Goal: Task Accomplishment & Management: Manage account settings

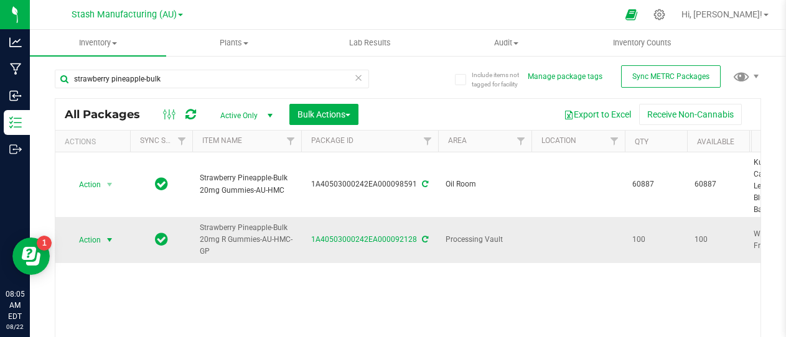
click at [109, 239] on span "select" at bounding box center [109, 240] width 10 height 10
click at [336, 299] on div "Action Action Adjust qty Create package Edit attributes Global inventory Locate…" at bounding box center [407, 258] width 705 height 212
click at [665, 13] on icon at bounding box center [658, 14] width 13 height 13
type input "[DATE]"
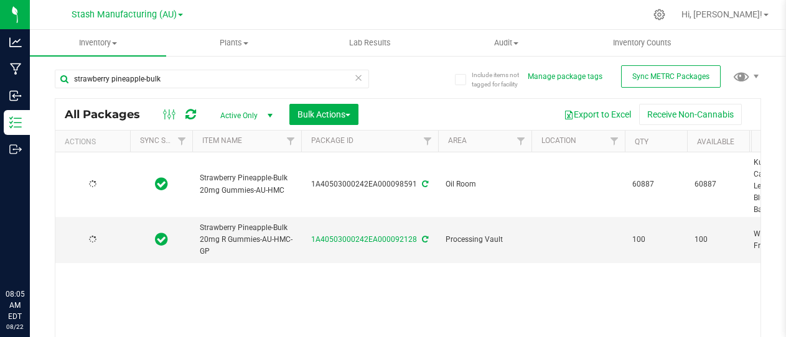
type input "[DATE]"
click at [665, 15] on icon at bounding box center [658, 14] width 13 height 13
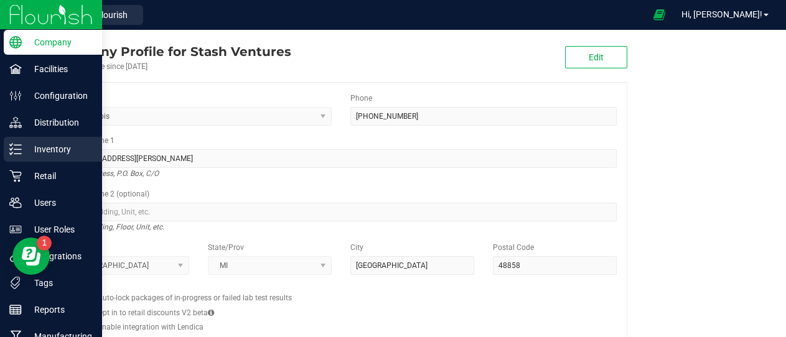
click at [43, 147] on p "Inventory" at bounding box center [59, 149] width 75 height 15
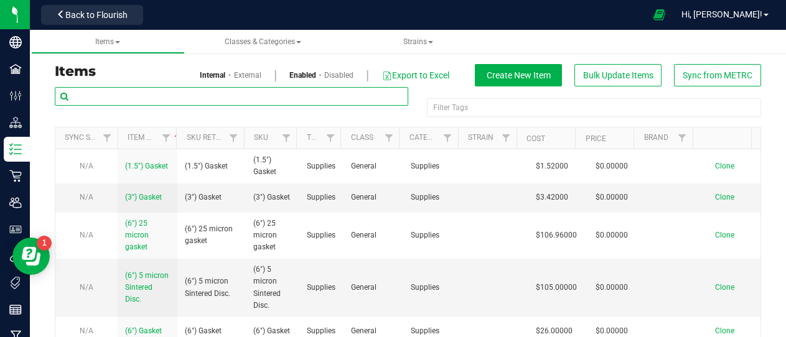
click at [118, 101] on input "text" at bounding box center [231, 96] width 353 height 19
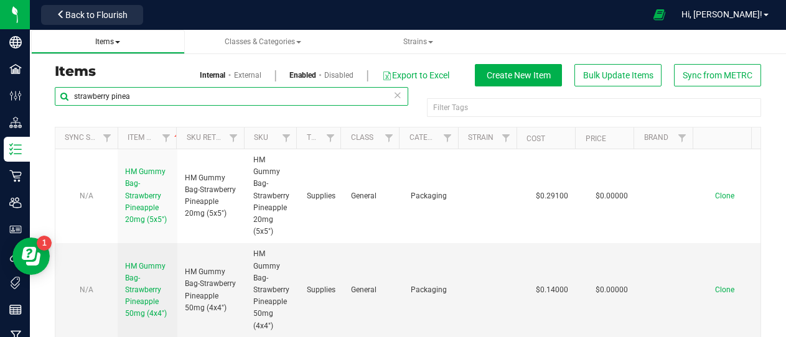
type input "strawberry pinea"
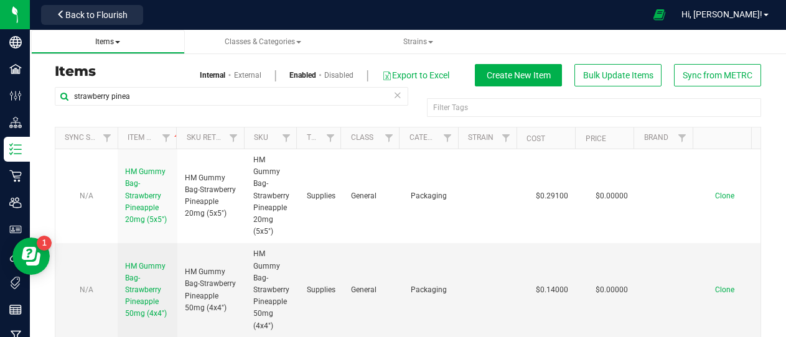
click at [115, 45] on span "Items" at bounding box center [107, 41] width 25 height 9
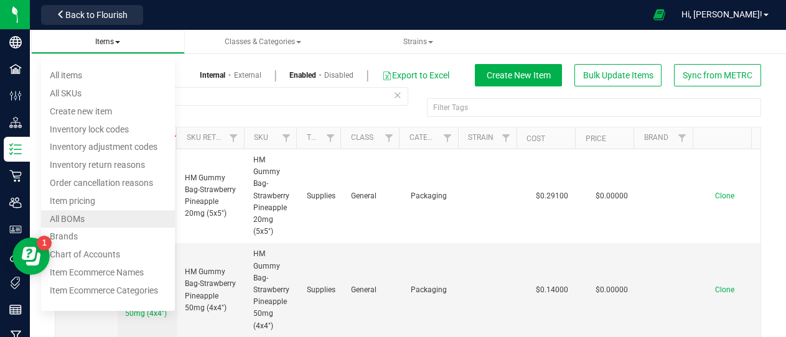
click at [91, 217] on li "All BOMs" at bounding box center [108, 219] width 134 height 18
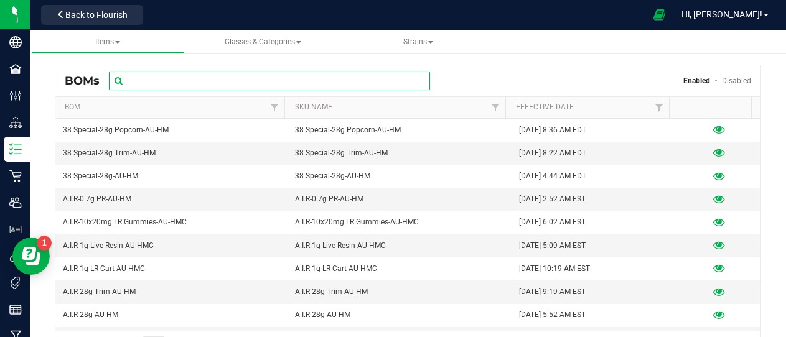
click at [204, 83] on input "text" at bounding box center [269, 81] width 321 height 19
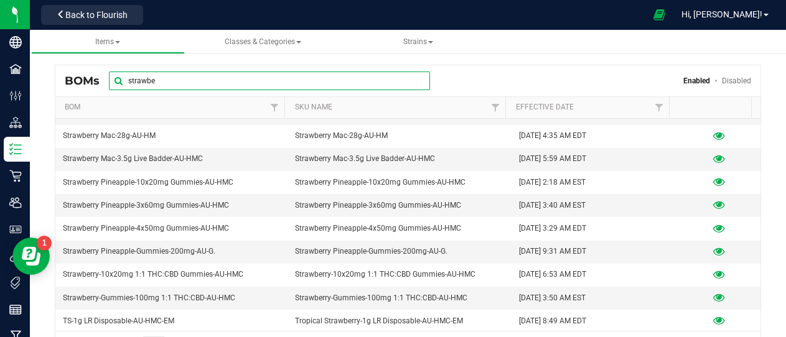
scroll to position [180, 0]
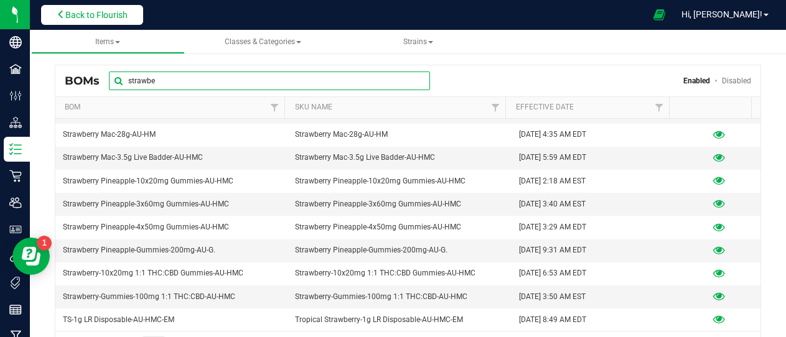
type input "strawbe"
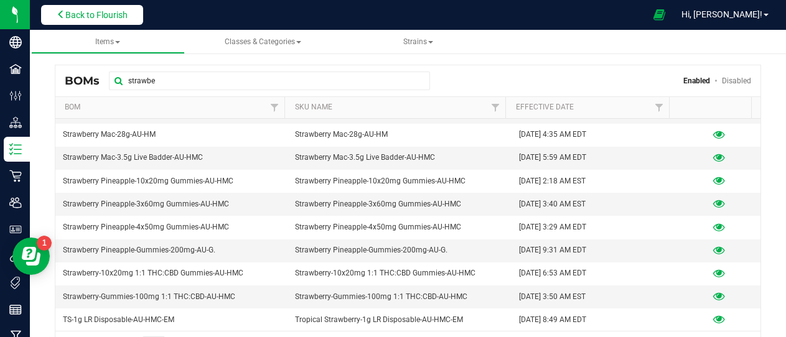
click at [100, 19] on span "Back to Flourish" at bounding box center [96, 15] width 62 height 10
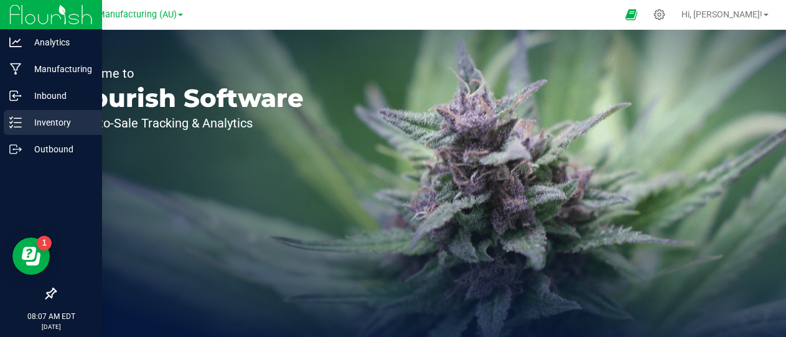
click at [50, 120] on p "Inventory" at bounding box center [59, 122] width 75 height 15
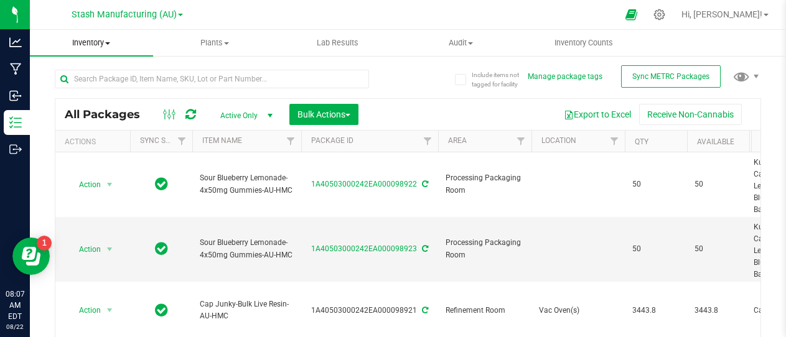
click at [108, 42] on span at bounding box center [107, 43] width 5 height 2
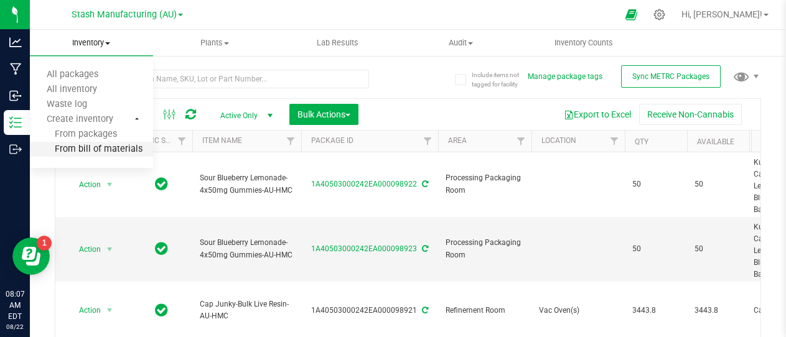
click at [111, 148] on span "From bill of materials" at bounding box center [86, 149] width 113 height 11
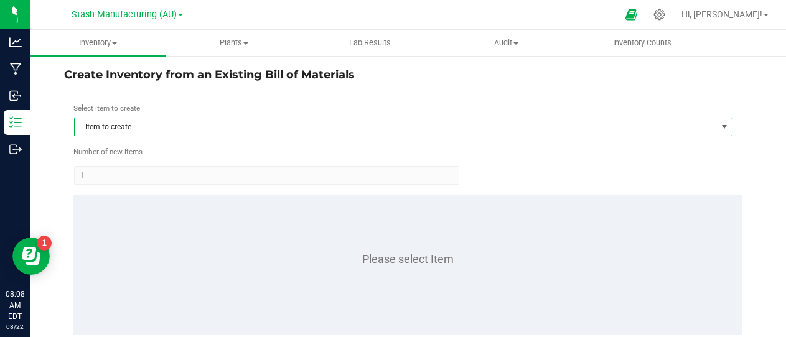
click at [142, 128] on span "Item to create" at bounding box center [395, 126] width 641 height 17
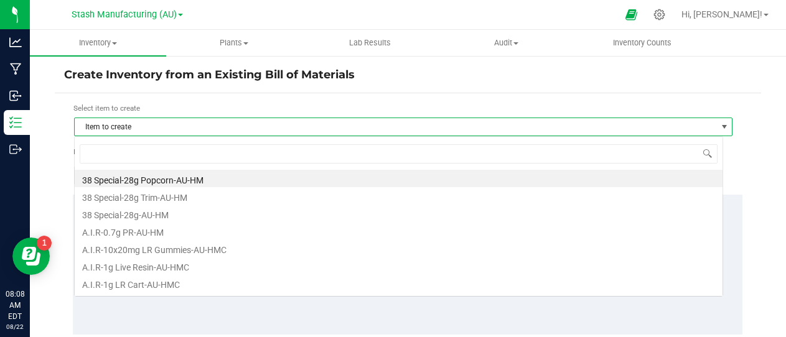
scroll to position [19, 649]
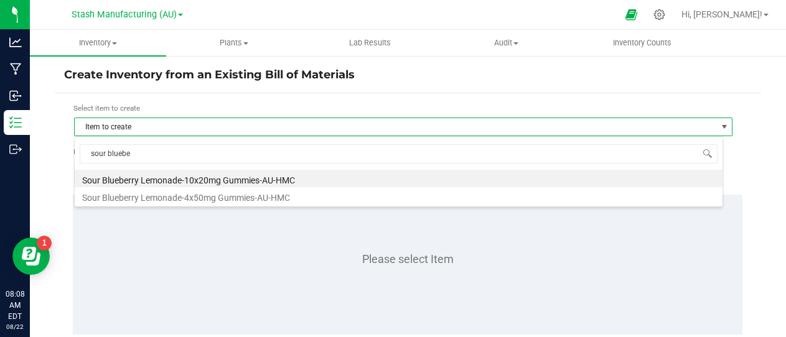
type input "sour blueber"
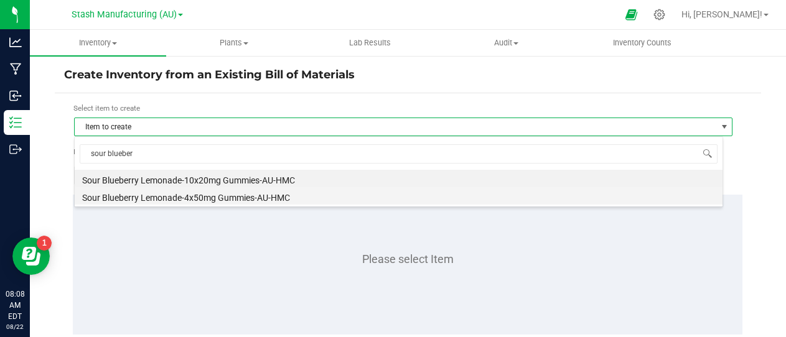
click at [249, 201] on li "Sour Blueberry Lemonade-4x50mg Gummies-AU-HMC" at bounding box center [398, 195] width 647 height 17
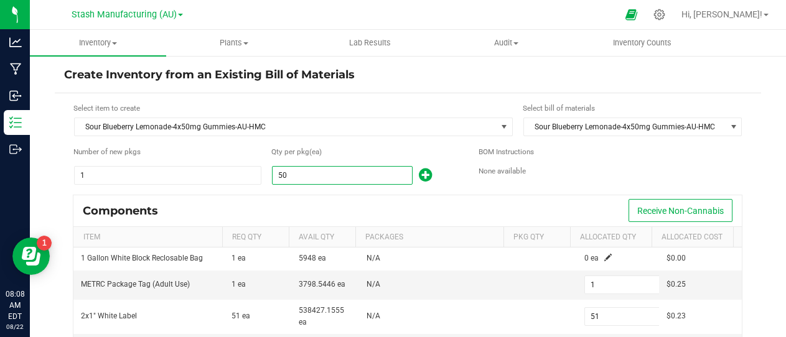
click at [300, 171] on input "50" at bounding box center [341, 175] width 139 height 17
type input "2"
type input "0"
type input "2"
type input "0"
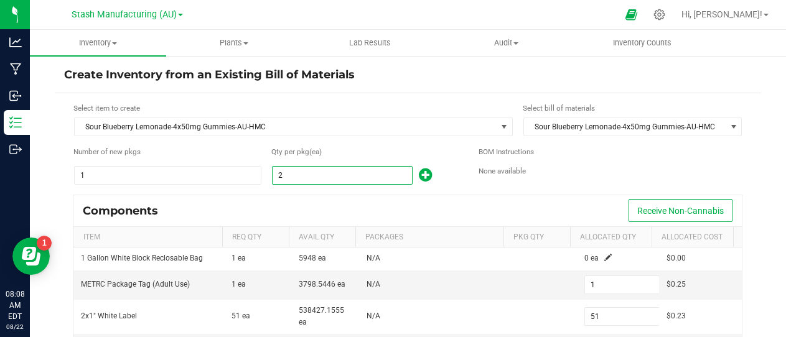
type input "0"
type input "21"
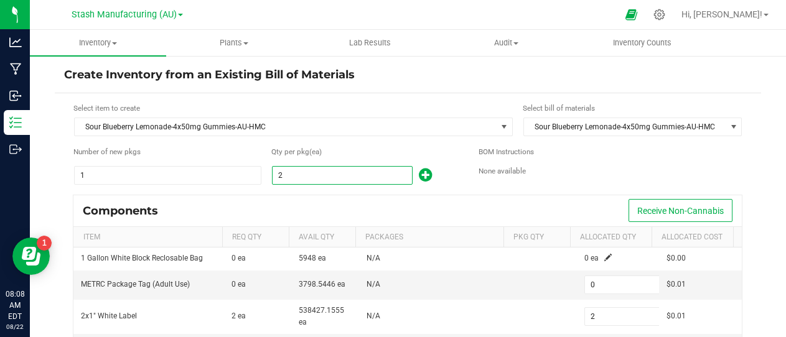
type input "4"
type input "21"
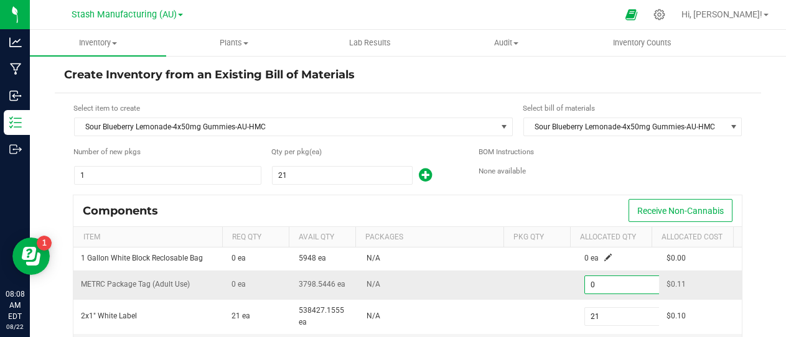
click at [604, 285] on input "0" at bounding box center [630, 284] width 91 height 17
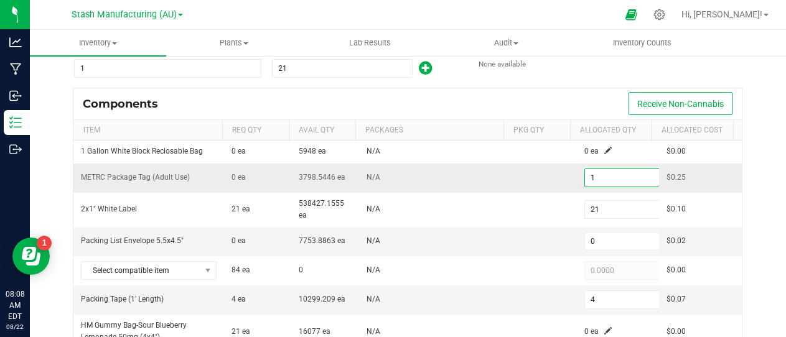
scroll to position [108, 0]
type input "1"
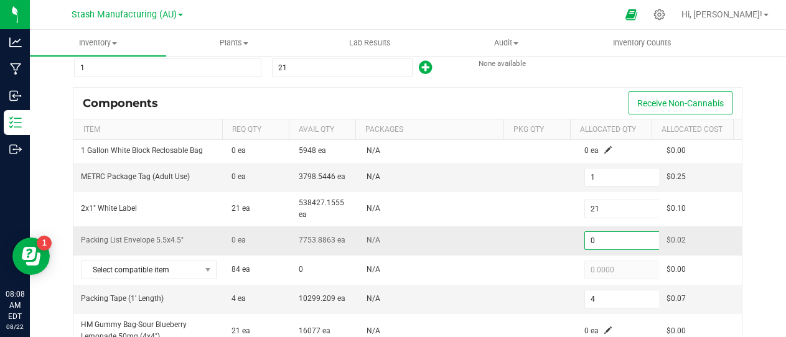
click at [588, 238] on input "0" at bounding box center [630, 240] width 91 height 17
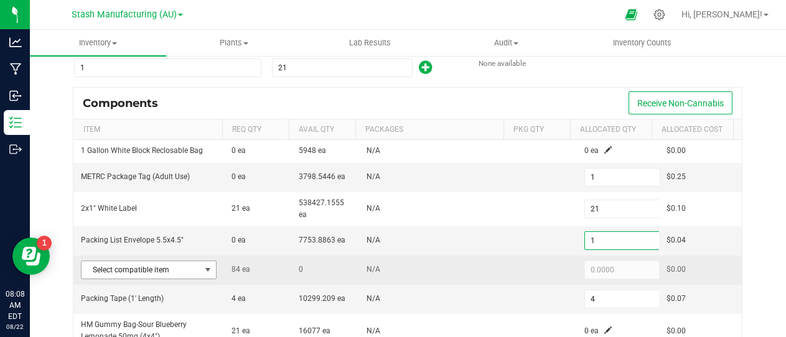
type input "1"
click at [205, 269] on span at bounding box center [208, 270] width 10 height 10
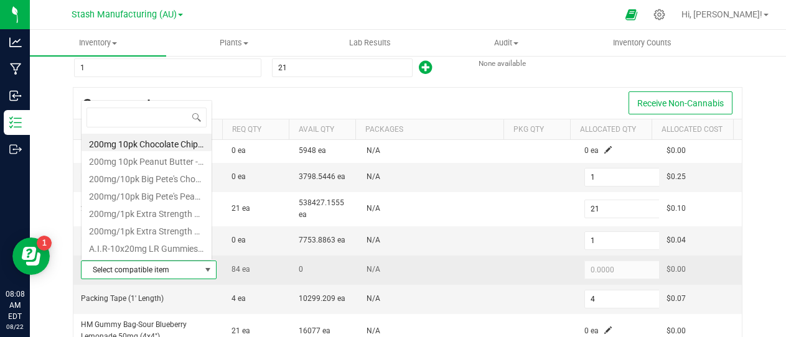
scroll to position [19, 129]
type input "sour"
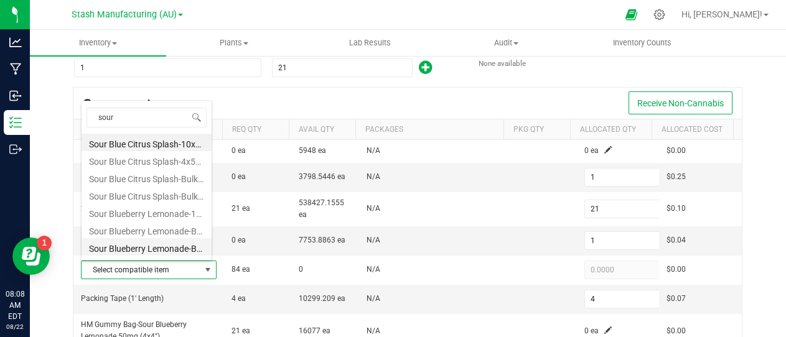
click at [178, 249] on li "Sour Blueberry Lemonade-Bulk 50mg Gummies-AU-HMC" at bounding box center [146, 246] width 130 height 17
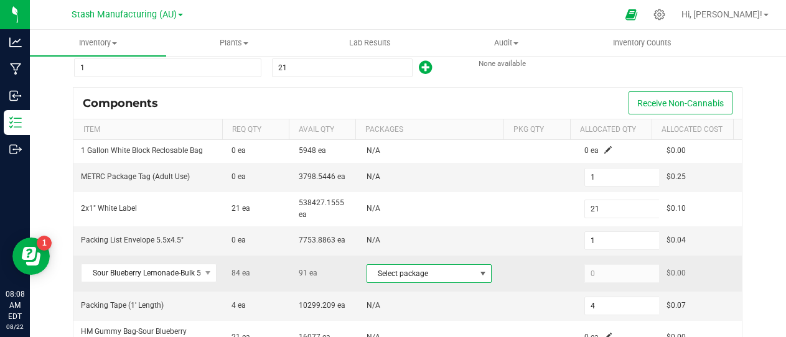
click at [478, 272] on span at bounding box center [483, 274] width 10 height 10
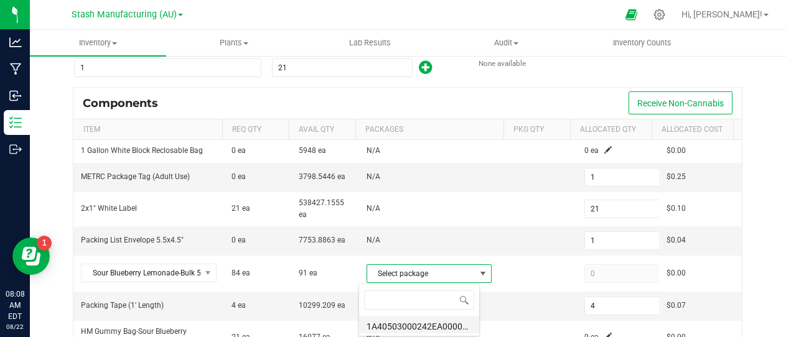
click at [424, 322] on li "1A40503000242EA000097157 (SBL50mgHMC.08.11.2025)" at bounding box center [419, 324] width 120 height 17
type input "84"
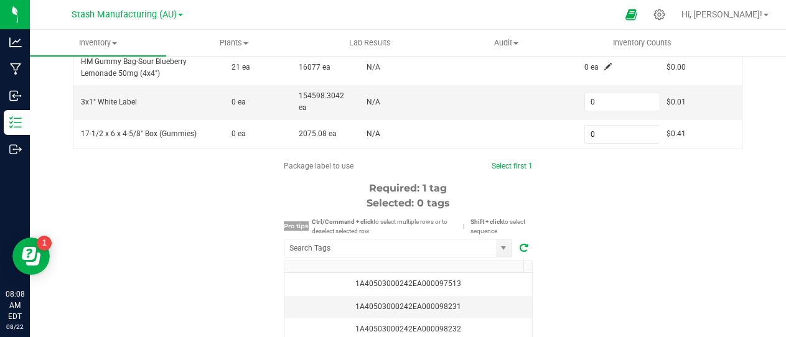
scroll to position [378, 0]
click at [585, 101] on input "0" at bounding box center [630, 101] width 91 height 17
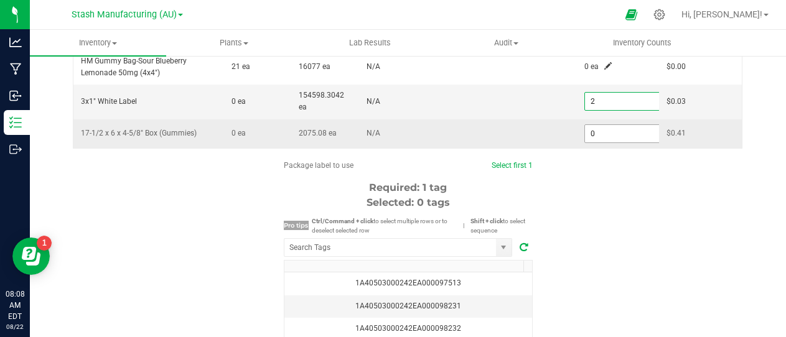
type input "2"
click at [586, 130] on input "0" at bounding box center [630, 133] width 91 height 17
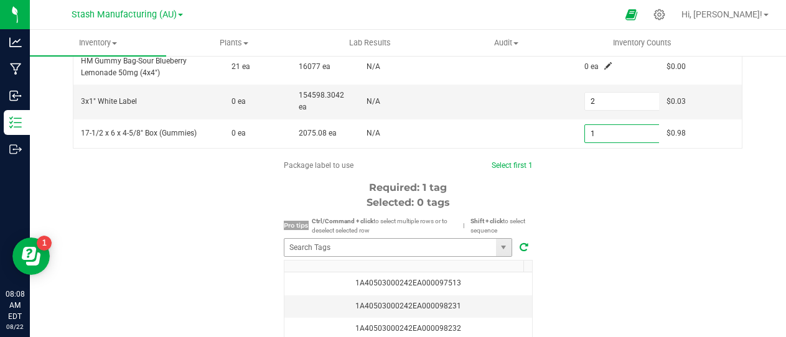
type input "1"
click at [363, 244] on input "NO DATA FOUND" at bounding box center [389, 247] width 211 height 17
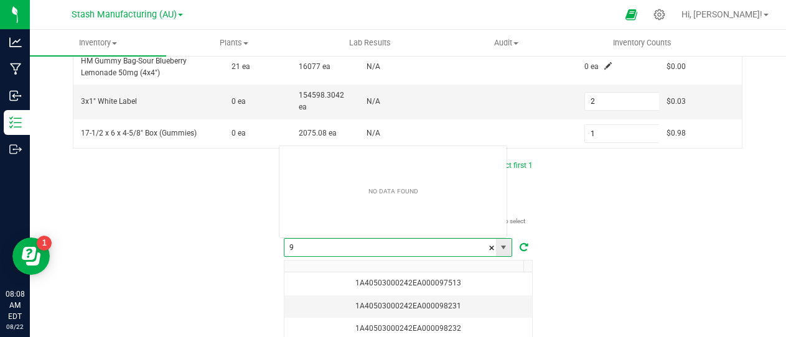
scroll to position [19, 229]
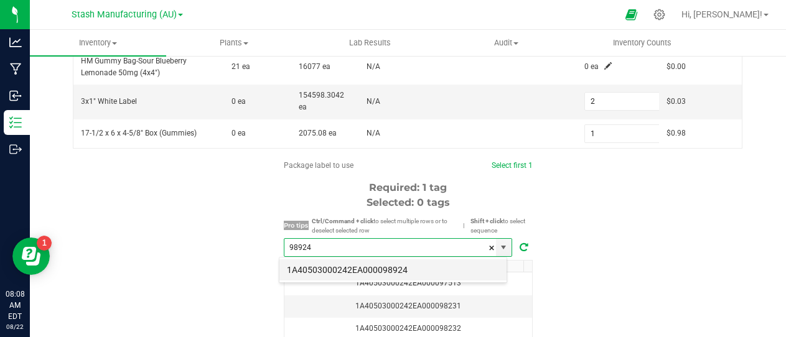
click at [388, 264] on li "1A40503000242EA000098924" at bounding box center [392, 269] width 227 height 21
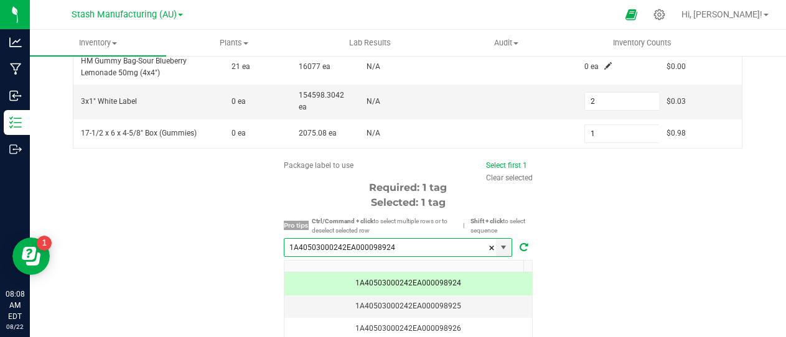
scroll to position [489, 0]
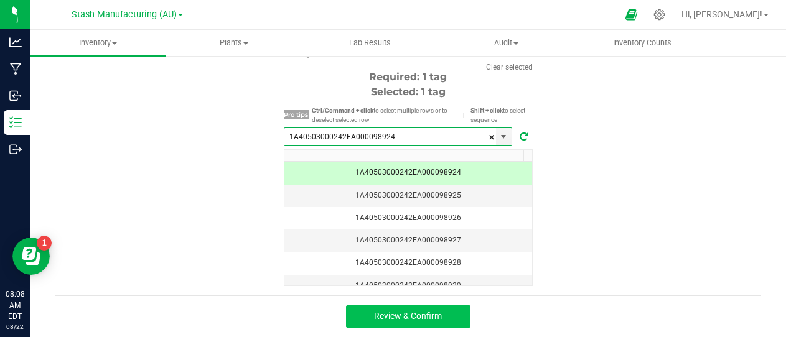
type input "1A40503000242EA000098924"
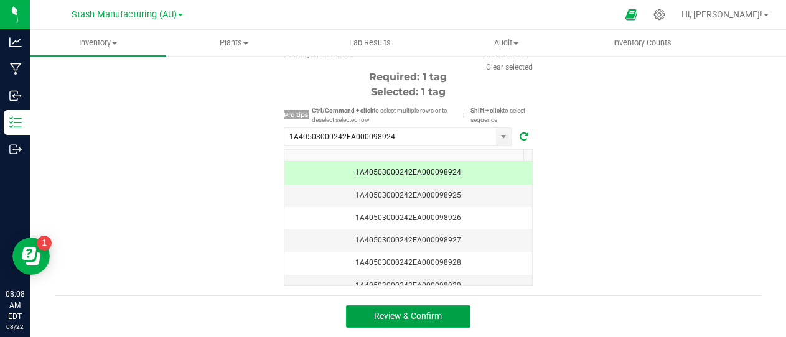
click at [402, 313] on span "Review & Confirm" at bounding box center [408, 316] width 68 height 10
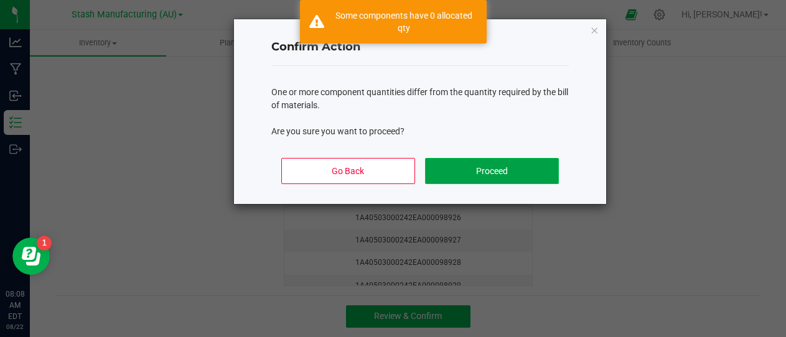
click at [493, 167] on button "Proceed" at bounding box center [492, 171] width 134 height 26
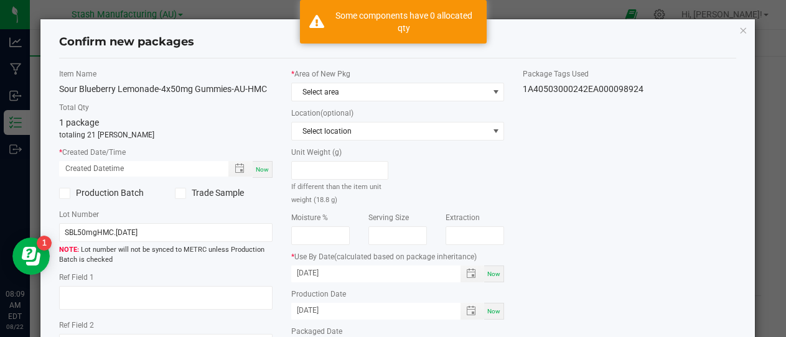
click at [256, 169] on span "Now" at bounding box center [262, 169] width 13 height 7
type input "08/22/2025 08:09 AM"
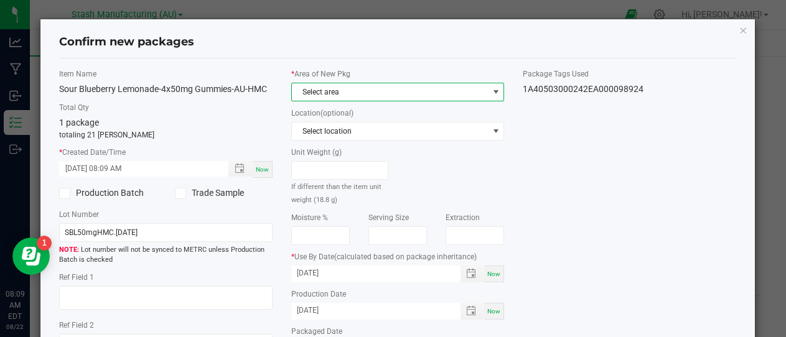
click at [491, 88] on span at bounding box center [496, 92] width 10 height 10
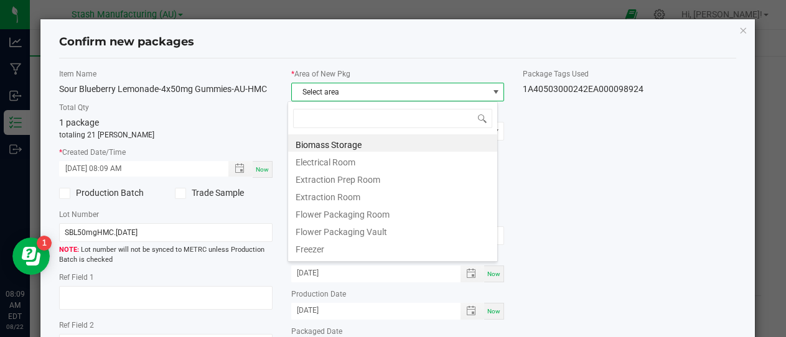
scroll to position [19, 210]
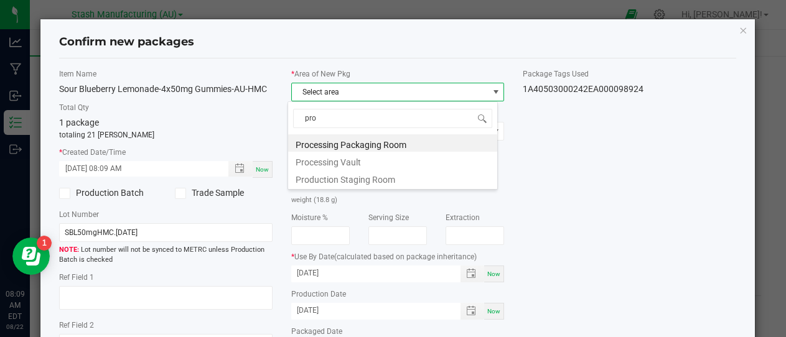
type input "proc"
click at [429, 141] on li "Processing Packaging Room" at bounding box center [392, 142] width 209 height 17
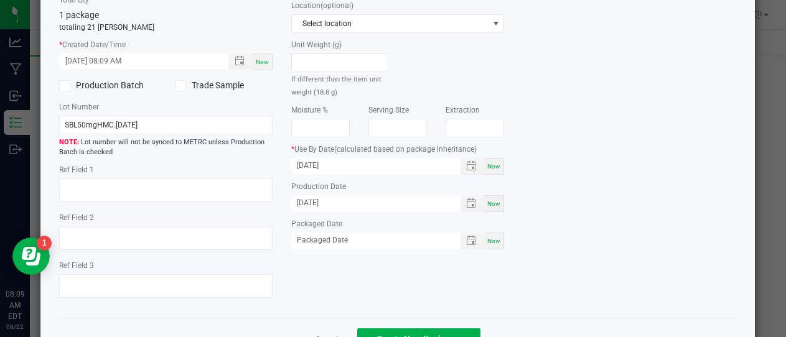
scroll to position [108, 0]
click at [338, 162] on input "05/14/2027" at bounding box center [369, 165] width 156 height 16
click at [622, 181] on div "Item Name Sour Blueberry Lemonade-4x50mg Gummies-AU-HMC Total Qty 1 package tot…" at bounding box center [397, 133] width 695 height 347
click at [308, 162] on input "08/10/2025" at bounding box center [369, 165] width 156 height 16
click at [308, 164] on input "08/08/2026" at bounding box center [369, 165] width 156 height 16
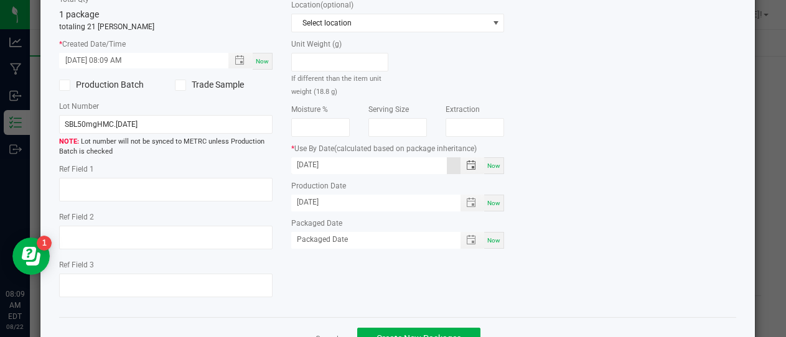
type input "08/11/2026"
click at [492, 238] on span "Now" at bounding box center [493, 240] width 13 height 7
type input "[DATE]"
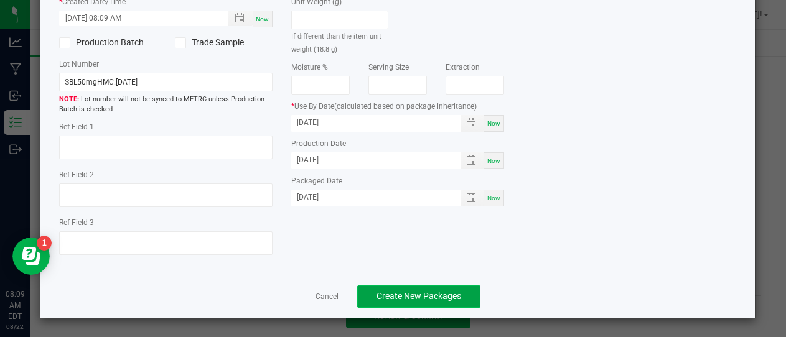
click at [415, 295] on span "Create New Packages" at bounding box center [418, 296] width 85 height 10
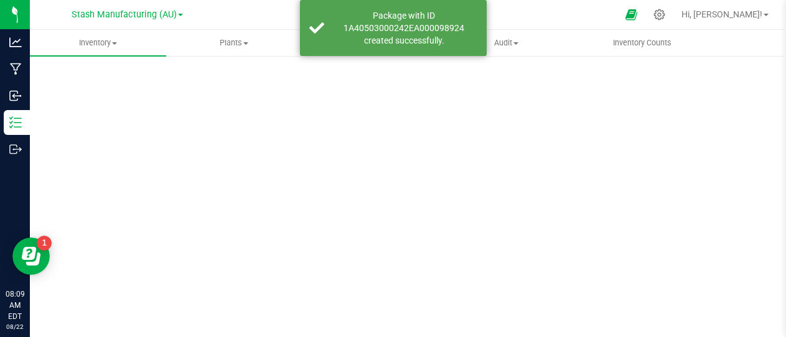
scroll to position [97, 0]
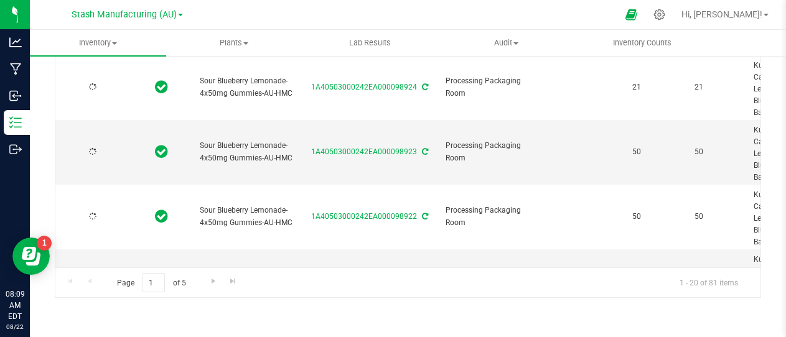
type input "2025-08-11"
type input "2026-08-11"
type input "2025-08-11"
type input "2026-08-11"
type input "2025-08-11"
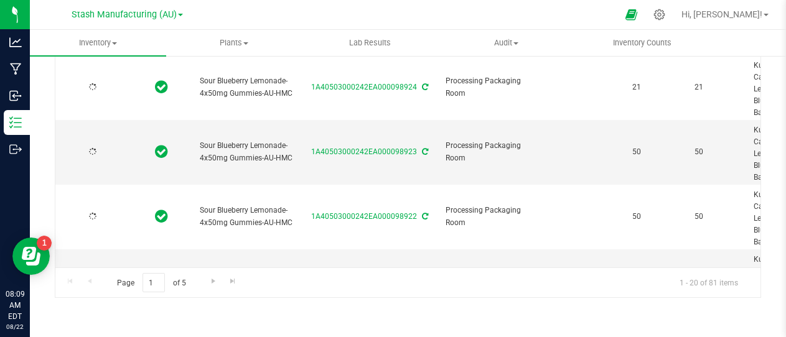
type input "2026-08-11"
type input "2025-08-11"
type input "2027-05-14"
type input "2025-08-11"
type input "2027-05-14"
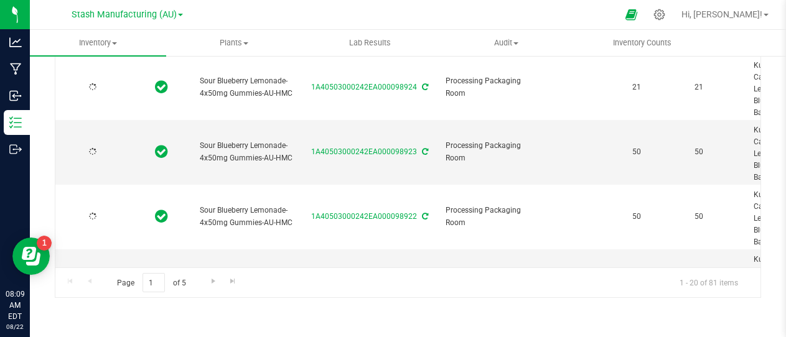
type input "2025-08-11"
type input "2027-05-14"
type input "2025-08-11"
type input "2027-05-14"
type input "2025-08-11"
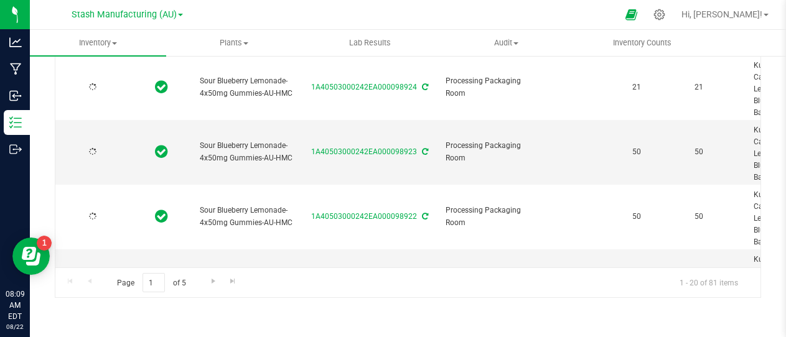
type input "2027-05-14"
type input "2025-08-11"
type input "2027-05-14"
type input "2025-08-11"
type input "2027-05-14"
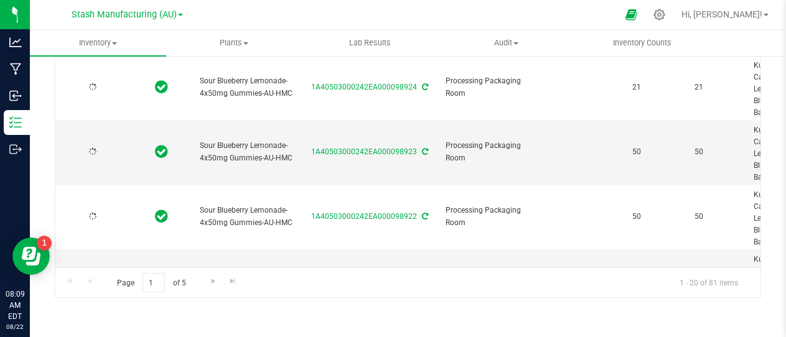
type input "2025-08-11"
type input "2027-05-14"
type input "2025-08-11"
type input "2027-05-14"
type input "2025-08-11"
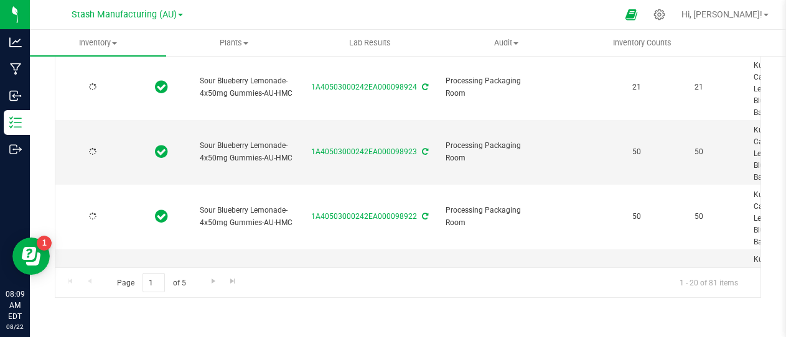
type input "2027-05-14"
type input "2025-08-11"
type input "2027-05-14"
type input "2025-08-11"
type input "2027-05-14"
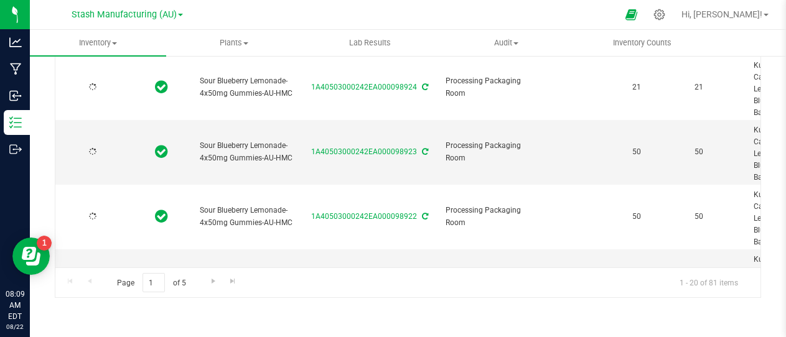
type input "2025-08-11"
type input "2027-05-14"
type input "2025-08-11"
type input "2027-05-14"
type input "2025-08-11"
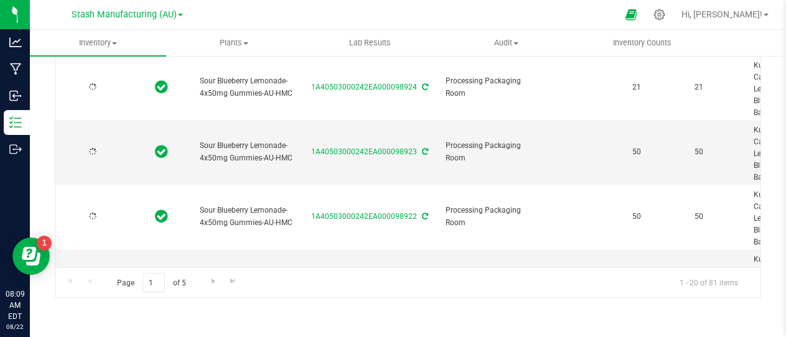
type input "2027-05-14"
type input "2025-08-11"
type input "2027-05-14"
type input "2025-08-11"
type input "2027-05-14"
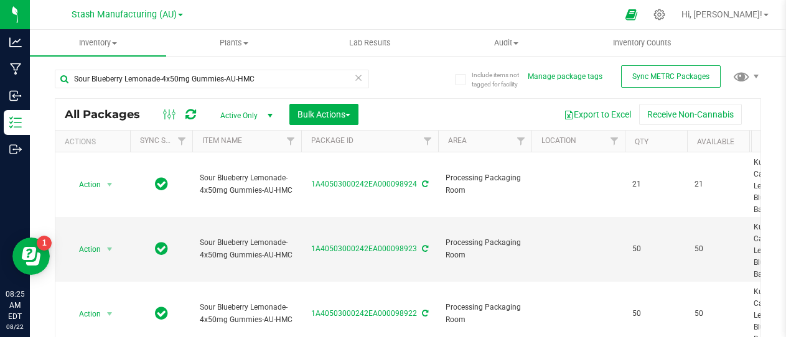
click at [354, 77] on icon at bounding box center [358, 77] width 9 height 15
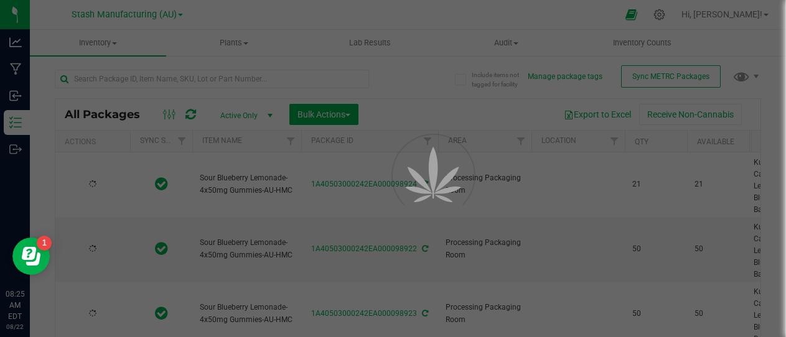
type input "2025-08-11"
type input "2026-08-11"
type input "2025-08-11"
type input "2026-08-11"
type input "2025-08-11"
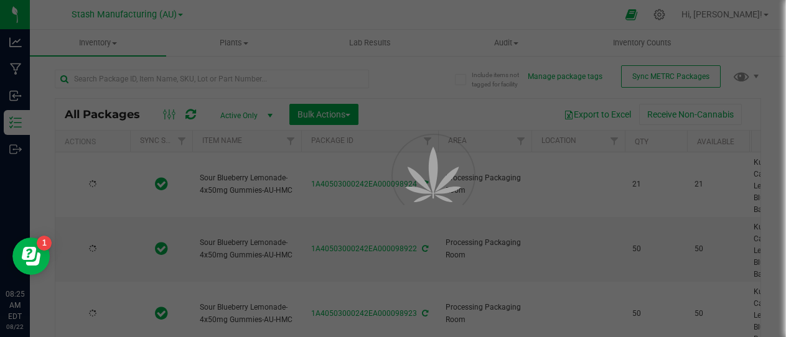
type input "2026-08-11"
type input "2025-08-21"
type input "2027-08-20"
type input "2025-07-29"
type input "2027-07-29"
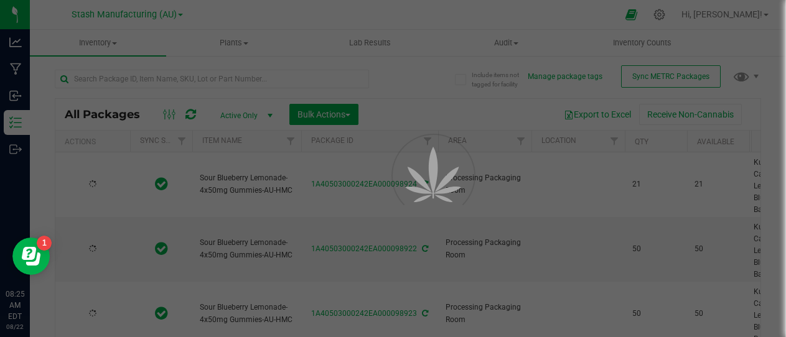
type input "2025-07-29"
type input "2027-07-29"
type input "2025-07-29"
type input "2027-07-29"
type input "2025-07-29"
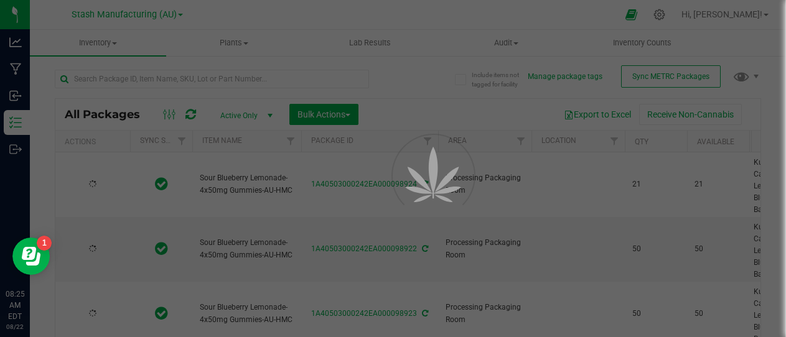
type input "2027-07-29"
type input "2025-07-29"
type input "2027-07-29"
type input "2025-07-29"
type input "2027-07-29"
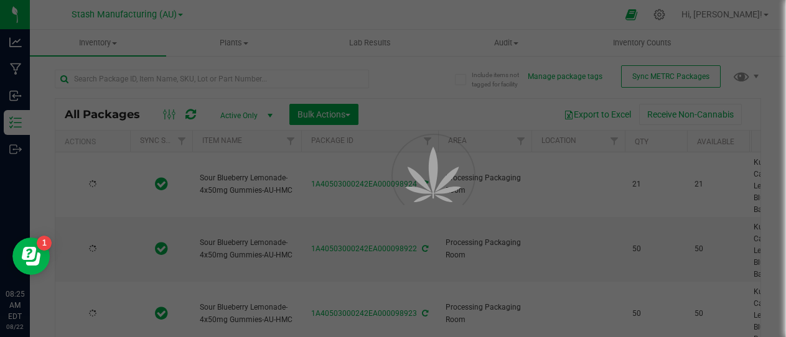
type input "2025-07-29"
type input "2027-07-29"
type input "2025-07-29"
type input "2027-07-29"
type input "2025-07-29"
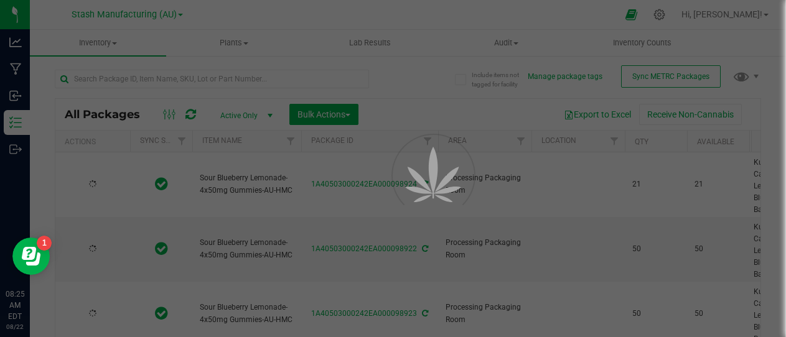
type input "2027-07-29"
type input "2025-07-29"
type input "2027-07-29"
type input "2025-07-29"
type input "2027-07-29"
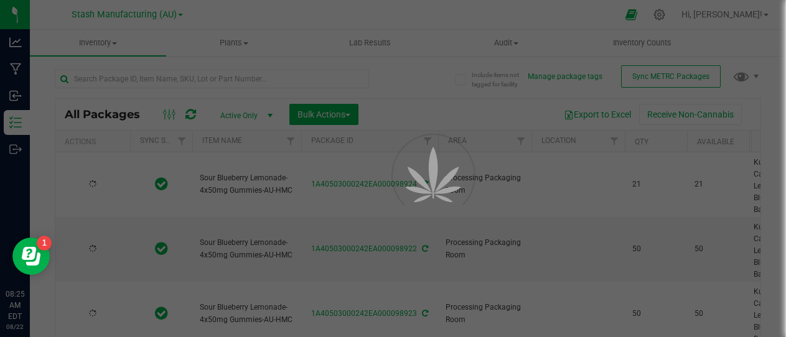
type input "2025-07-29"
type input "2027-07-29"
type input "2025-07-29"
type input "2027-07-29"
type input "2025-07-29"
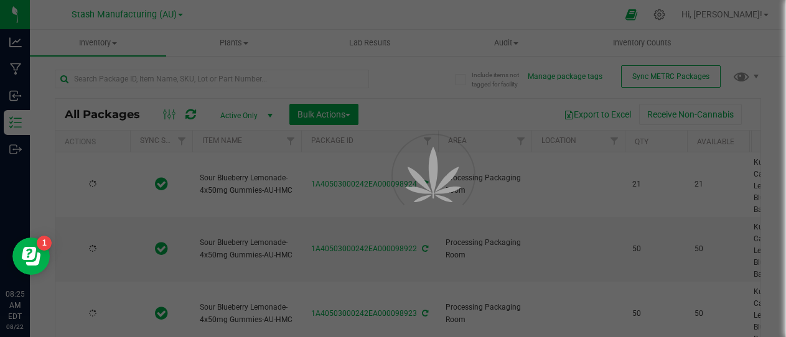
type input "2027-07-29"
type input "2025-07-29"
type input "2027-07-29"
type input "2025-07-29"
type input "2027-07-29"
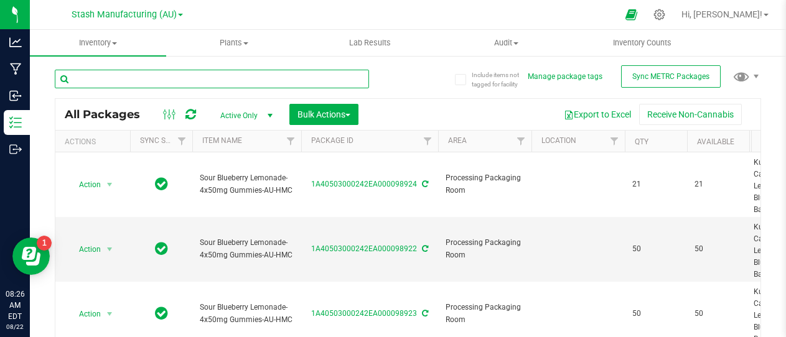
click at [203, 76] on input "text" at bounding box center [212, 79] width 314 height 19
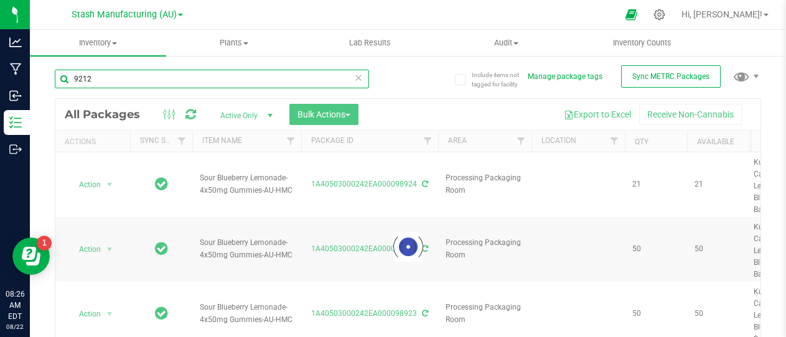
type input "92128"
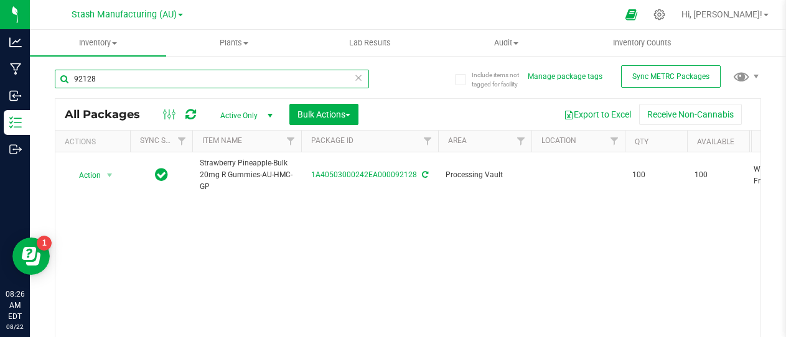
type input "[DATE]"
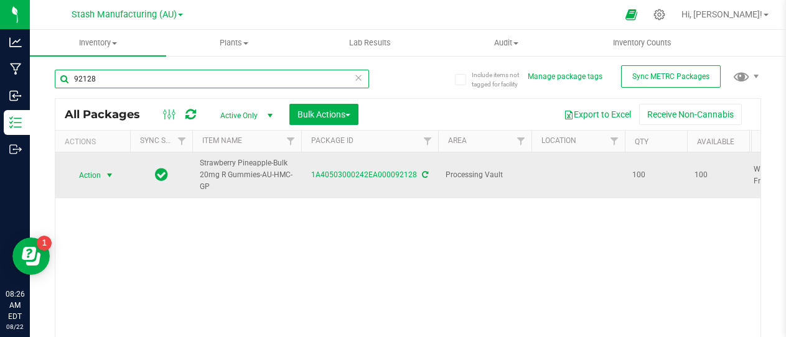
type input "92128"
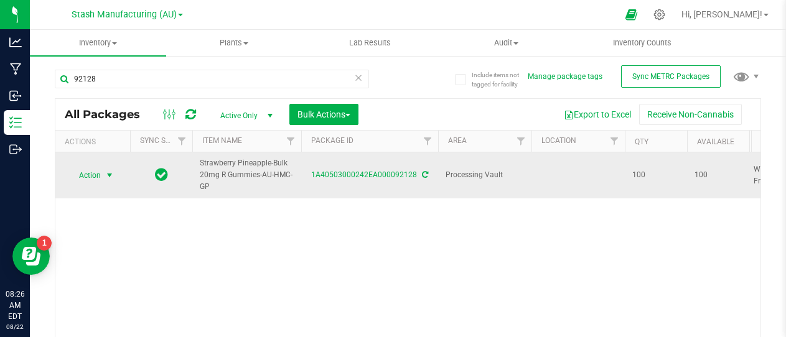
click at [110, 175] on span "select" at bounding box center [109, 175] width 10 height 10
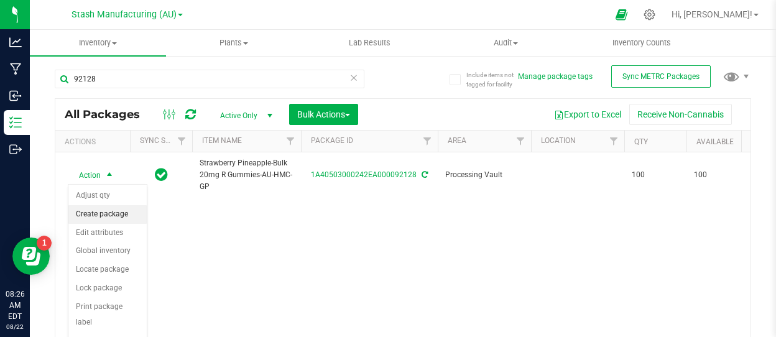
click at [114, 213] on li "Create package" at bounding box center [107, 214] width 78 height 19
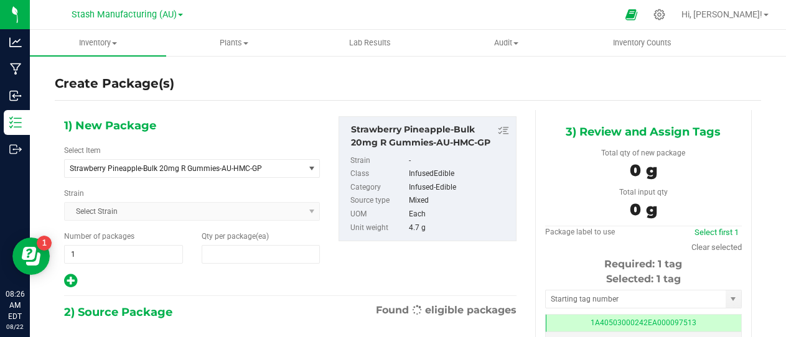
type input "0"
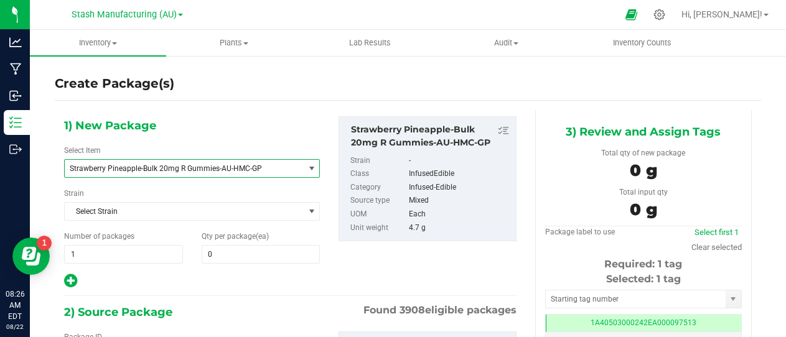
click at [168, 172] on span "Strawberry Pineapple-Bulk 20mg R Gummies-AU-HMC-GP" at bounding box center [180, 168] width 220 height 9
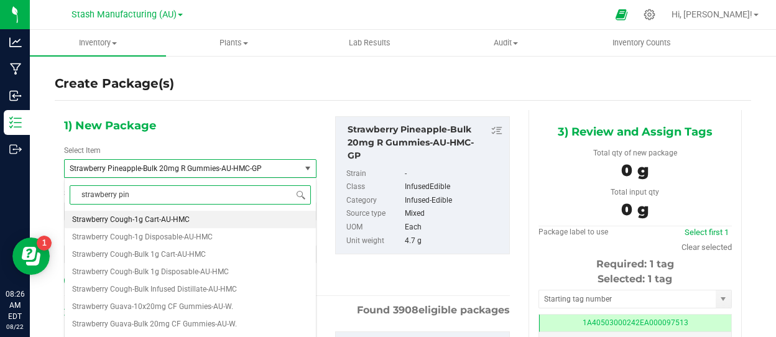
type input "strawberry pine"
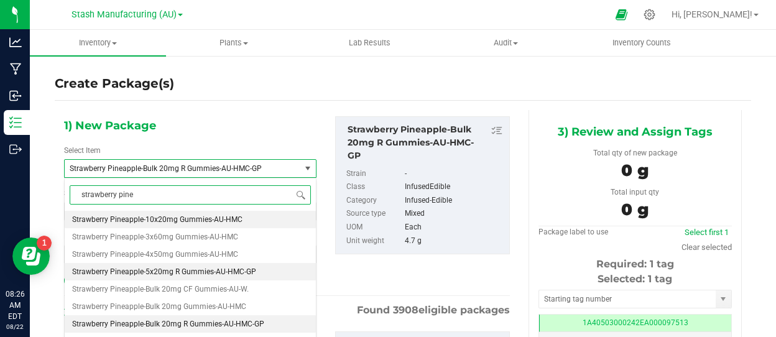
click at [175, 269] on span "Strawberry Pineapple-5x20mg R Gummies-AU-HMC-GP" at bounding box center [164, 271] width 184 height 9
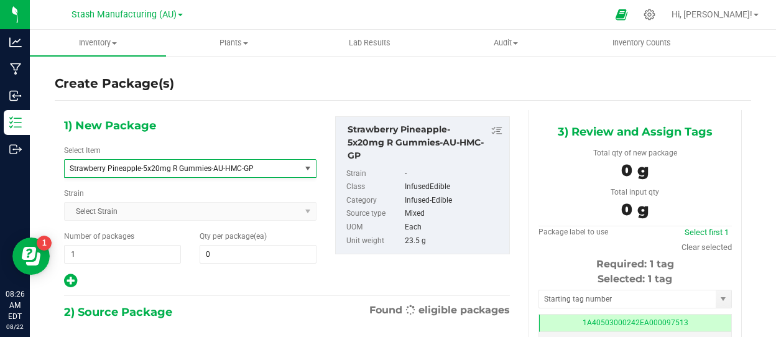
type input "0"
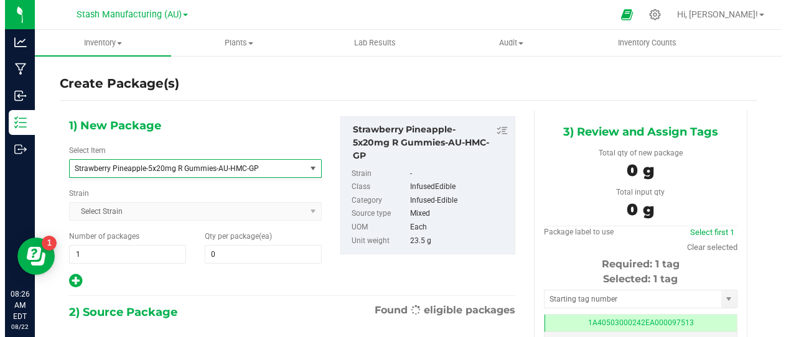
scroll to position [19888, 0]
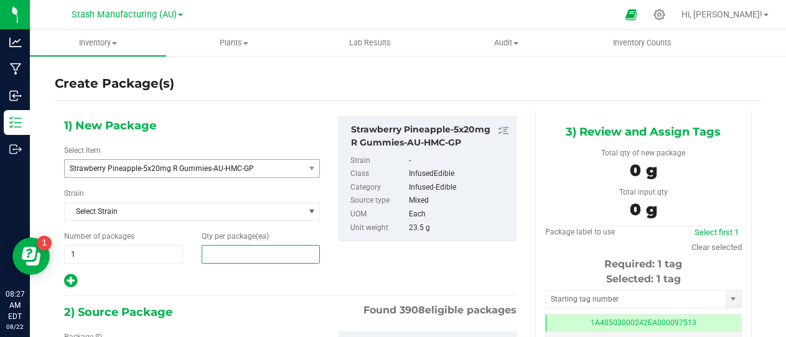
click at [225, 253] on span at bounding box center [261, 254] width 119 height 19
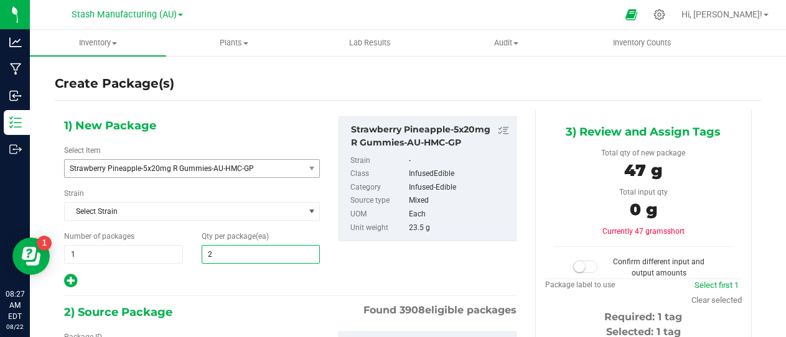
type input "20"
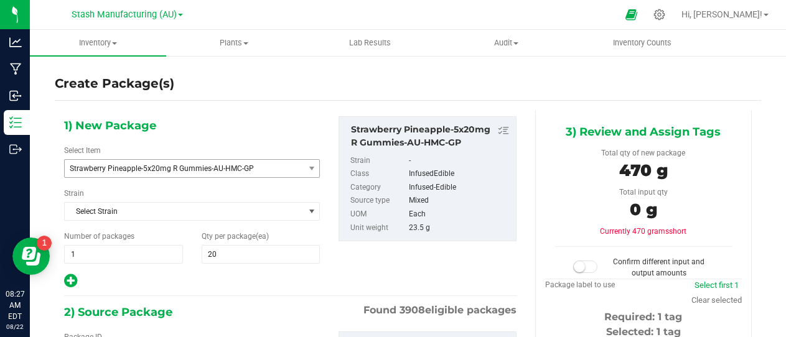
click at [222, 292] on div "1) New Package Select Item Strawberry Pineapple-5x20mg R Gummies-AU-HMC-GP Stra…" at bounding box center [290, 338] width 471 height 456
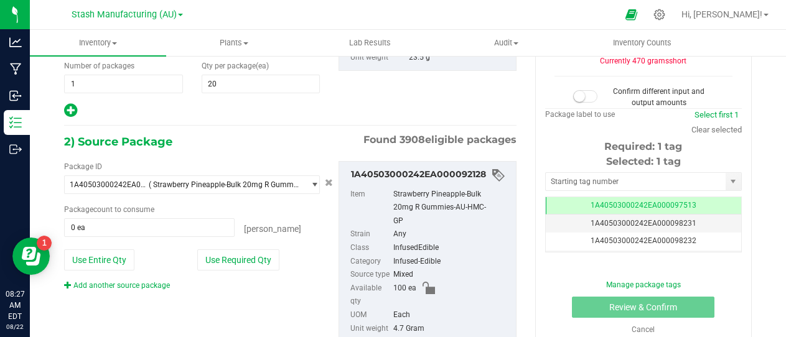
scroll to position [171, 0]
click at [108, 254] on button "Use Entire Qty" at bounding box center [99, 259] width 70 height 21
type input "100 ea"
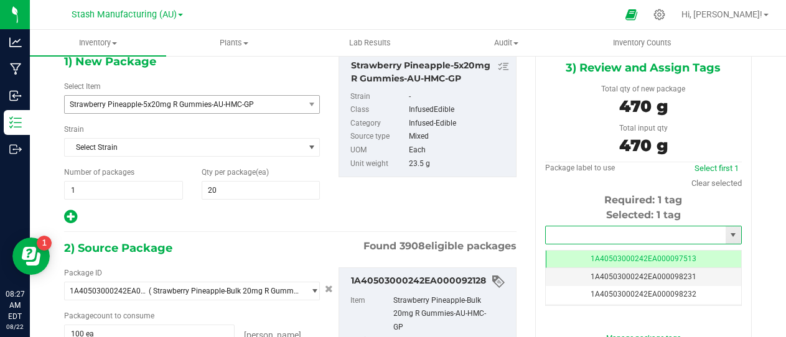
click at [638, 236] on input "text" at bounding box center [635, 234] width 180 height 17
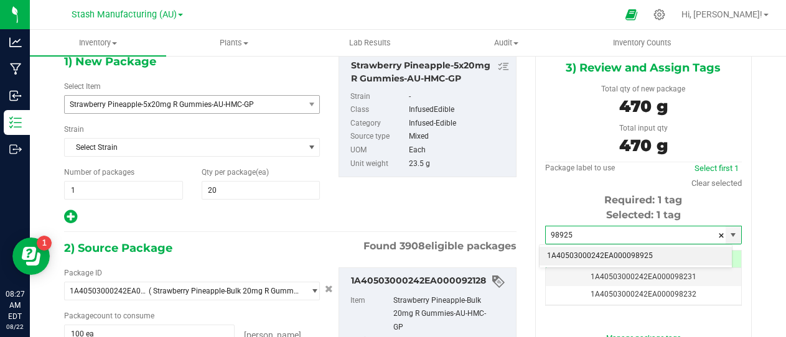
click at [625, 251] on li "1A40503000242EA000098925" at bounding box center [635, 256] width 192 height 19
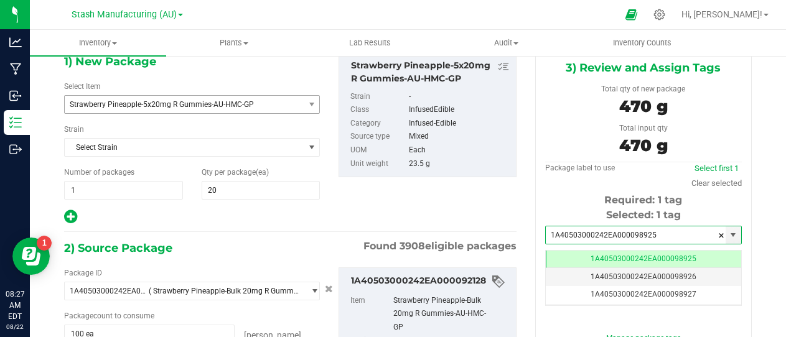
scroll to position [0, -1]
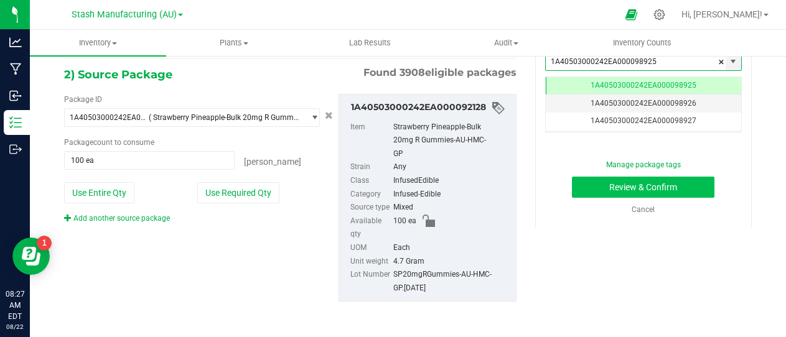
type input "1A40503000242EA000098925"
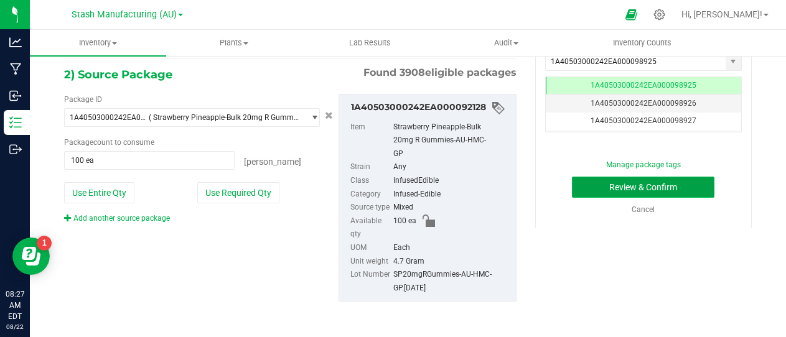
click at [642, 188] on button "Review & Confirm" at bounding box center [643, 187] width 142 height 21
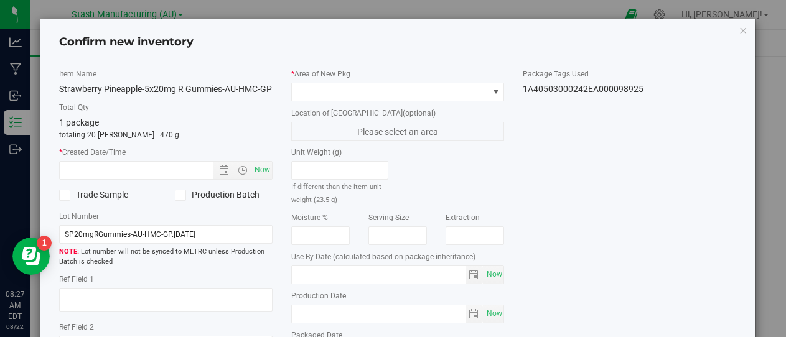
type input "[DATE]"
click at [263, 179] on span "Now" at bounding box center [261, 170] width 21 height 18
type input "8/22/2025 8:27 AM"
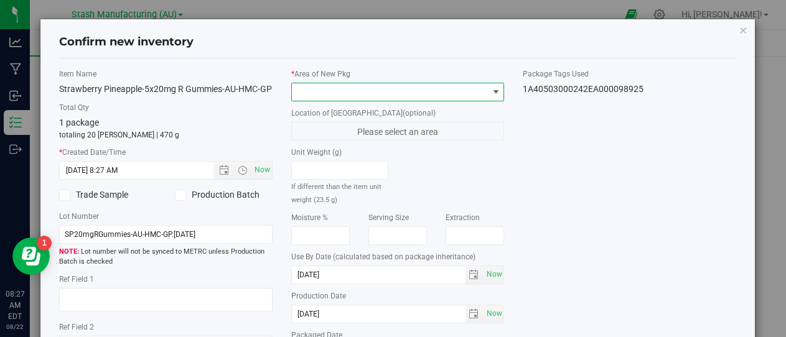
click at [492, 91] on span at bounding box center [496, 92] width 10 height 10
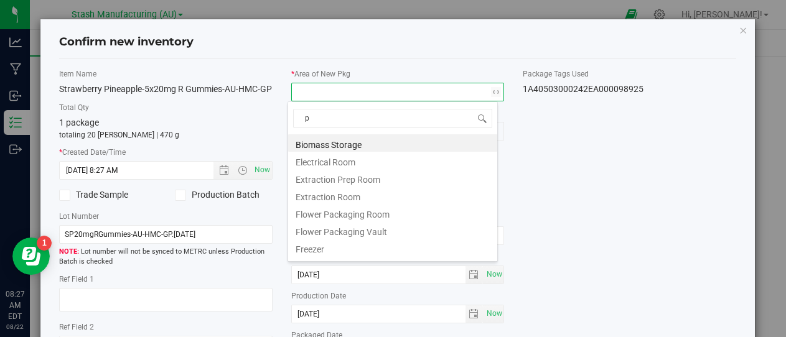
type input "pr"
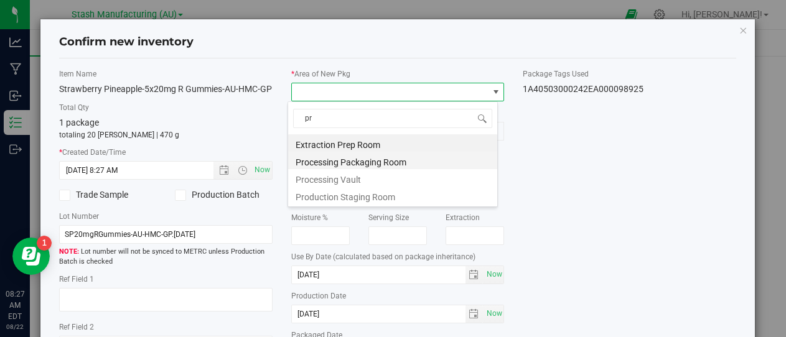
click at [386, 159] on li "Processing Packaging Room" at bounding box center [392, 160] width 209 height 17
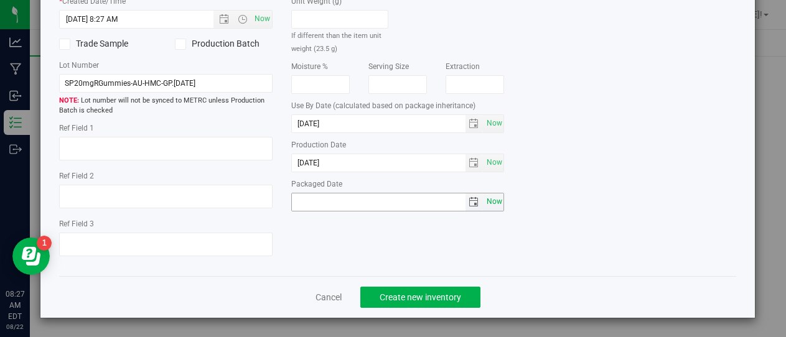
click at [492, 193] on span "Now" at bounding box center [493, 202] width 21 height 18
type input "2025-08-22"
click at [402, 295] on span "Create new inventory" at bounding box center [419, 297] width 81 height 10
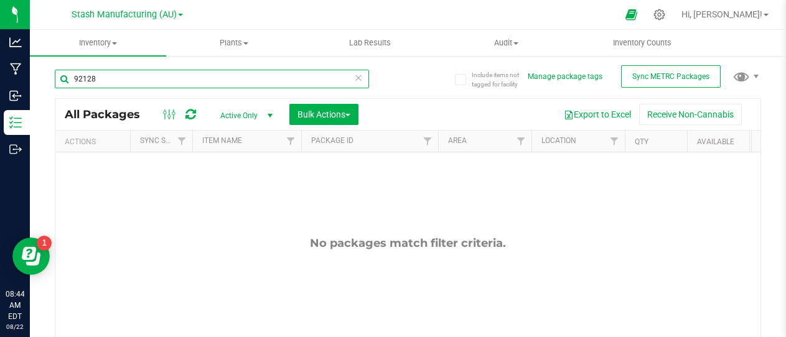
click at [105, 78] on input "92128" at bounding box center [212, 79] width 314 height 19
type input "9"
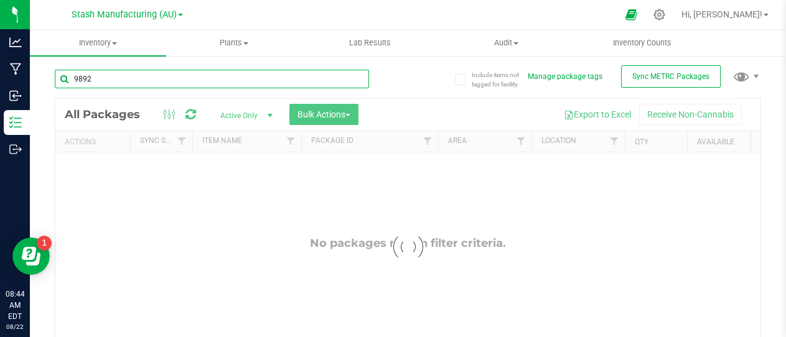
type input "98925"
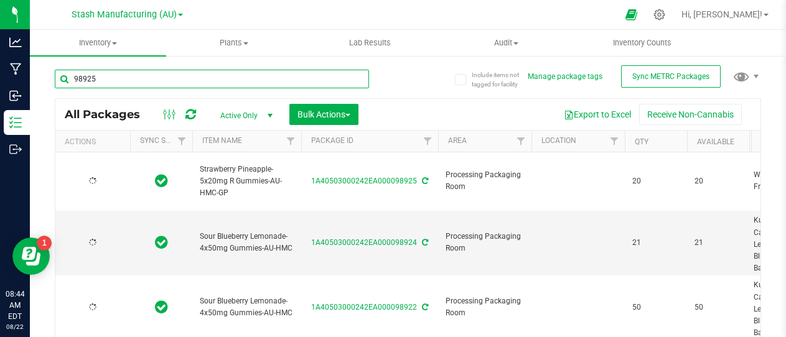
type input "2027-07-29"
type input "2025-07-29"
type input "2027-07-29"
type input "2025-07-29"
type input "2027-07-29"
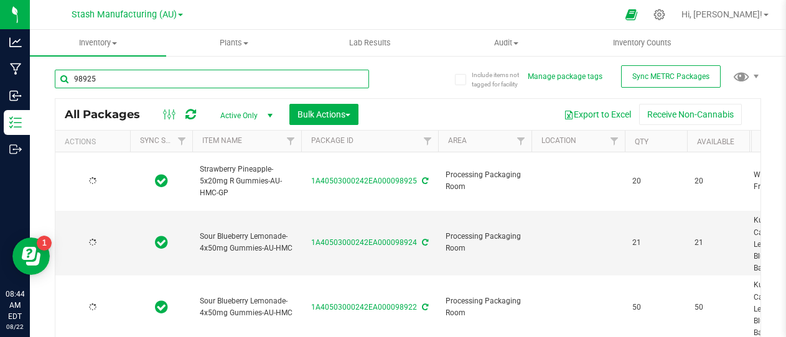
type input "2025-07-29"
type input "2027-07-29"
type input "2025-07-29"
type input "2027-07-29"
type input "2025-07-29"
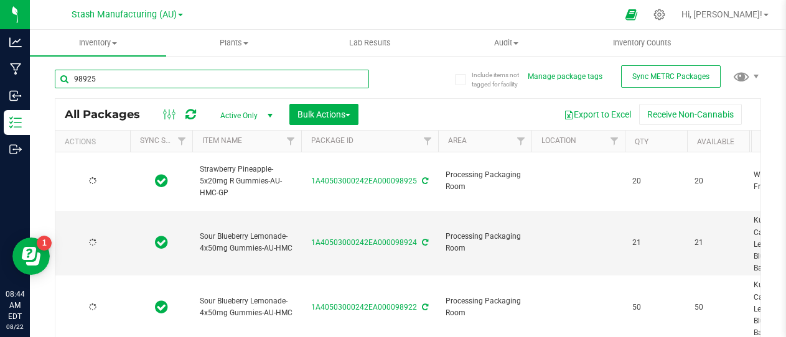
type input "2027-07-29"
type input "2025-07-29"
type input "2027-07-29"
type input "2025-07-29"
type input "2027-07-29"
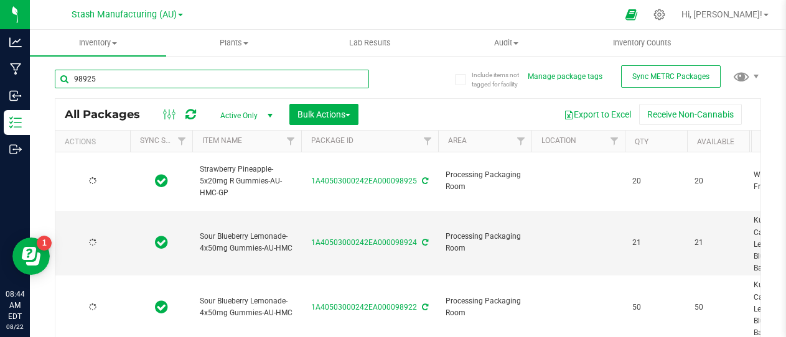
type input "2025-07-29"
type input "2027-07-29"
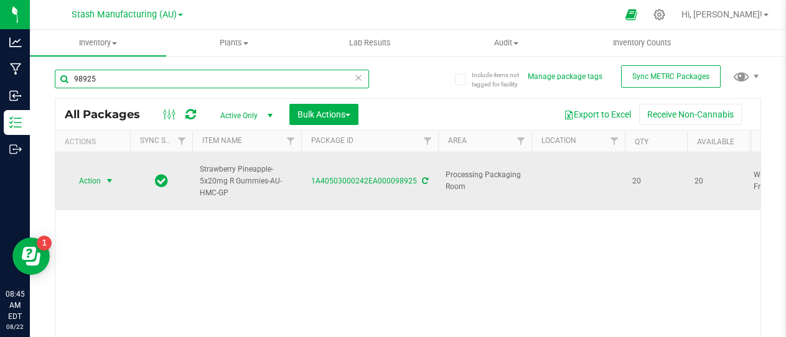
type input "98925"
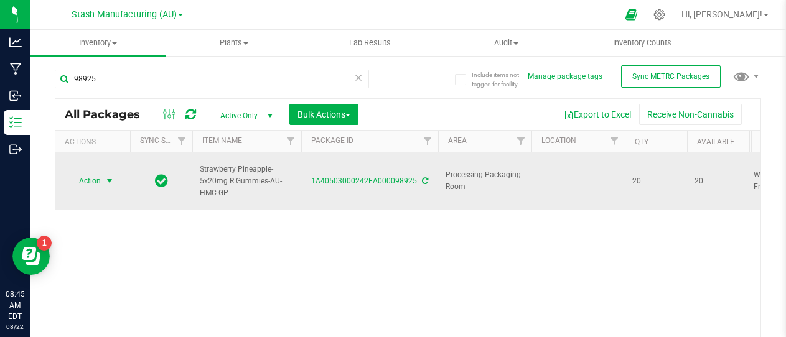
click at [111, 176] on span "select" at bounding box center [109, 181] width 10 height 10
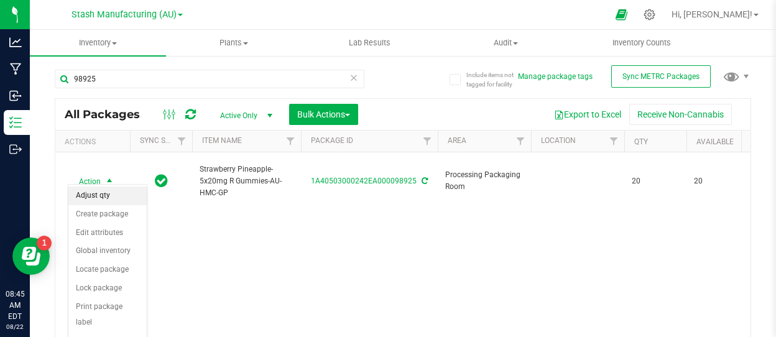
click at [102, 192] on li "Adjust qty" at bounding box center [107, 196] width 78 height 19
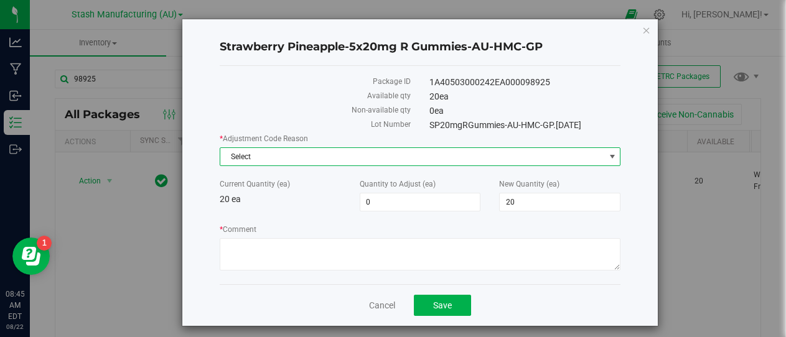
click at [300, 157] on span "Select" at bounding box center [412, 156] width 384 height 17
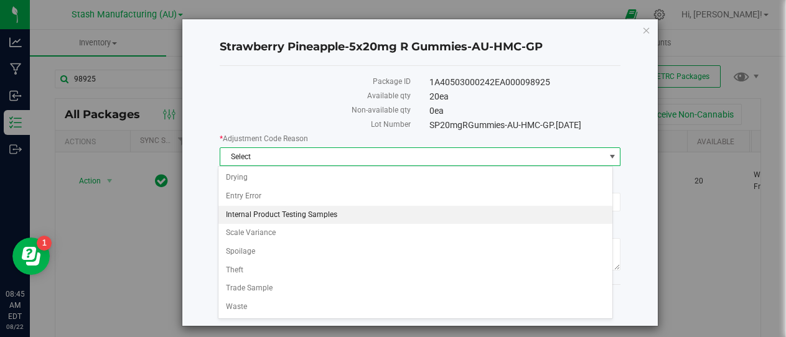
click at [292, 215] on li "Internal Product Testing Samples" at bounding box center [415, 215] width 394 height 19
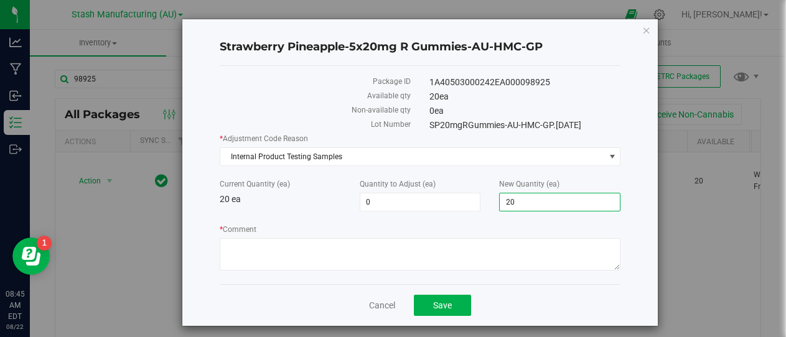
click at [512, 200] on span "20 20" at bounding box center [559, 202] width 121 height 19
type input "2"
type input "14"
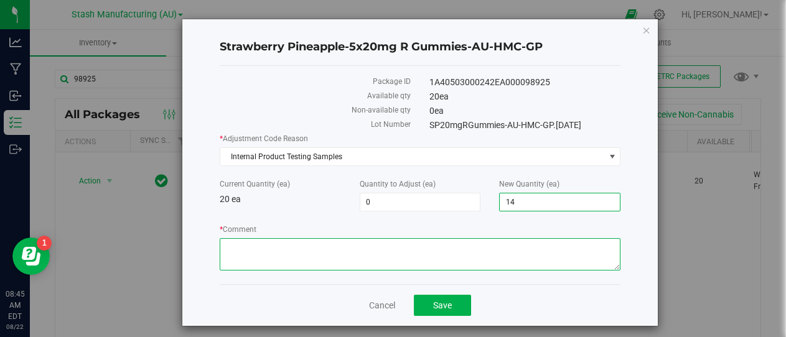
type input "-6"
type input "14"
click at [233, 251] on textarea "* Comment" at bounding box center [420, 254] width 401 height 32
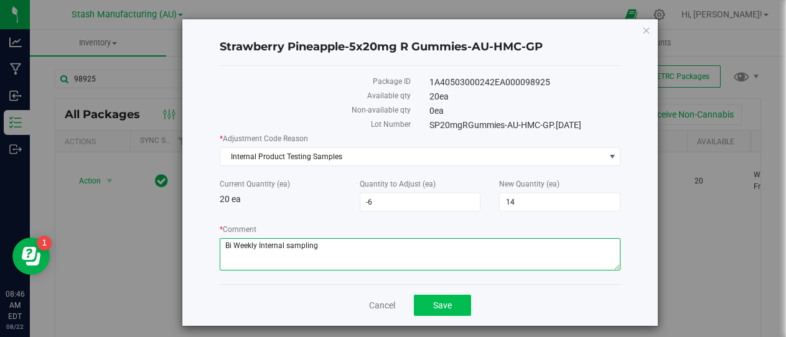
type textarea "Bi Weekly Internal sampling"
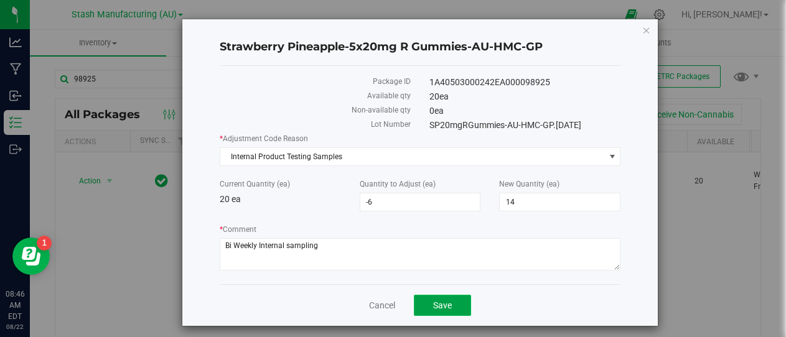
click at [433, 307] on span "Save" at bounding box center [442, 305] width 19 height 10
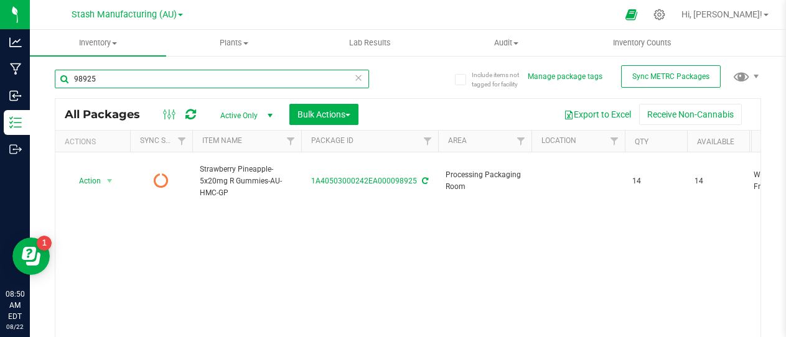
click at [116, 78] on input "98925" at bounding box center [212, 79] width 314 height 19
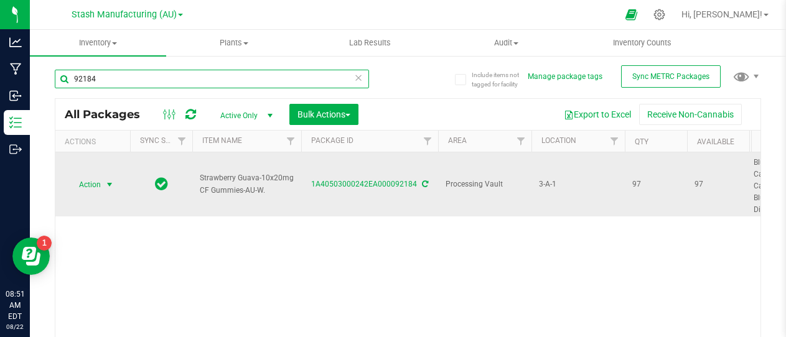
type input "92184"
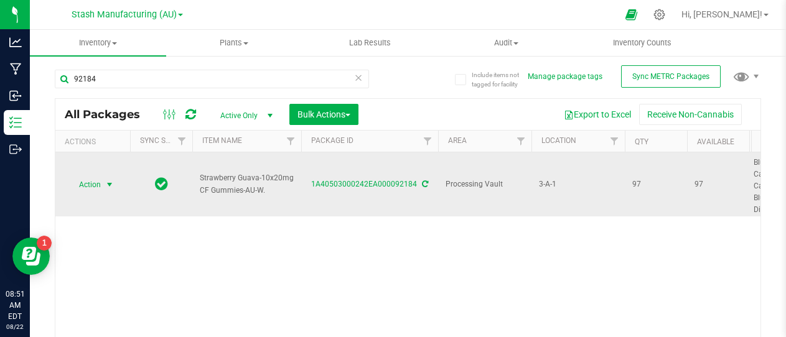
click at [109, 184] on span "select" at bounding box center [109, 185] width 10 height 10
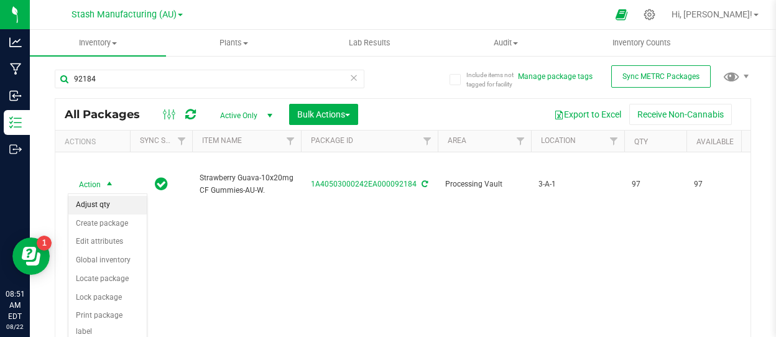
click at [98, 200] on li "Adjust qty" at bounding box center [107, 205] width 78 height 19
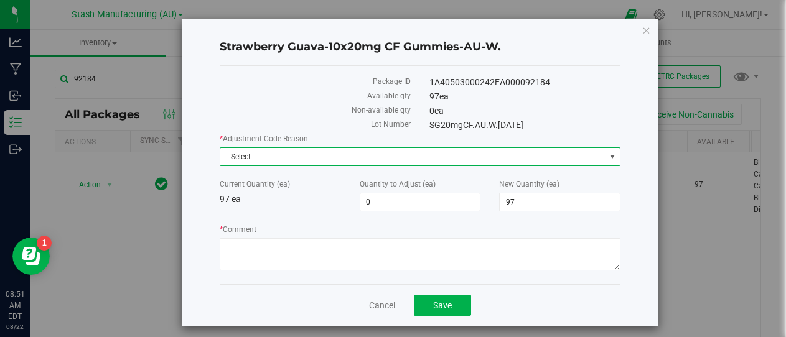
click at [290, 161] on span "Select" at bounding box center [412, 156] width 384 height 17
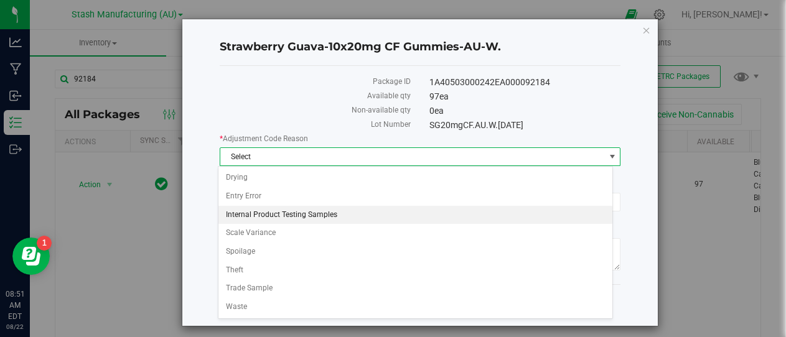
click at [285, 213] on li "Internal Product Testing Samples" at bounding box center [415, 215] width 394 height 19
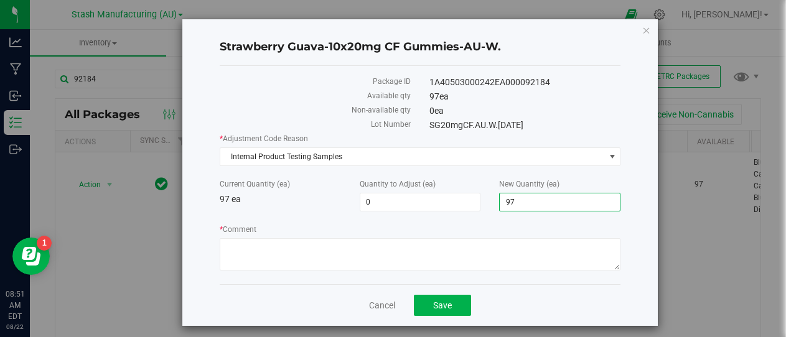
click at [517, 206] on span "97 97" at bounding box center [559, 202] width 121 height 19
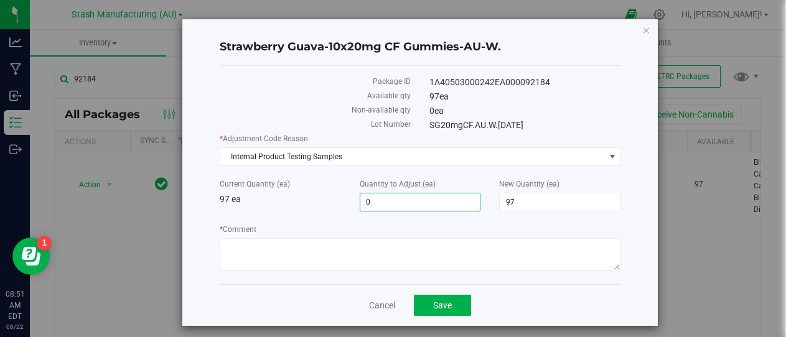
click at [379, 200] on span "0 0" at bounding box center [419, 202] width 121 height 19
type input "-75"
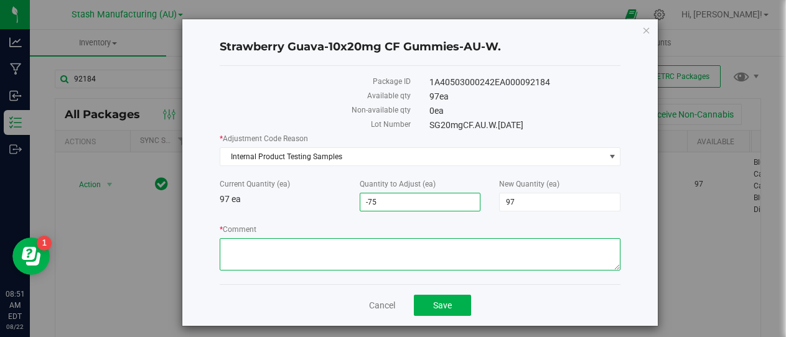
type input "-75"
type input "22"
click at [257, 244] on textarea "* Comment" at bounding box center [420, 254] width 401 height 32
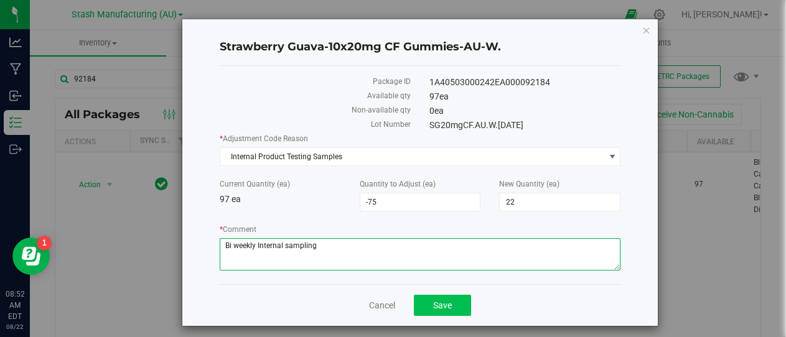
type textarea "Bi weekly Internal sampling"
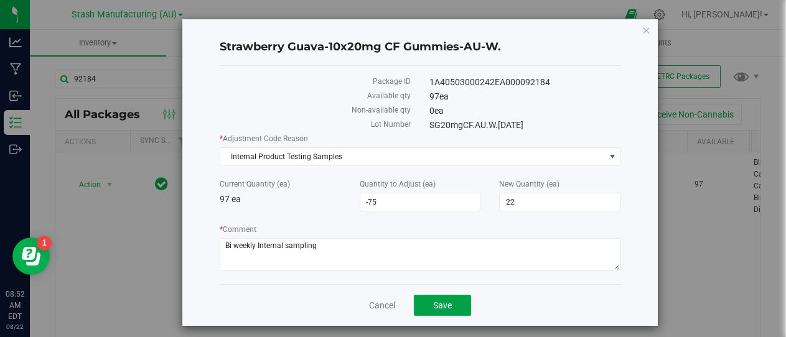
click at [443, 302] on span "Save" at bounding box center [442, 305] width 19 height 10
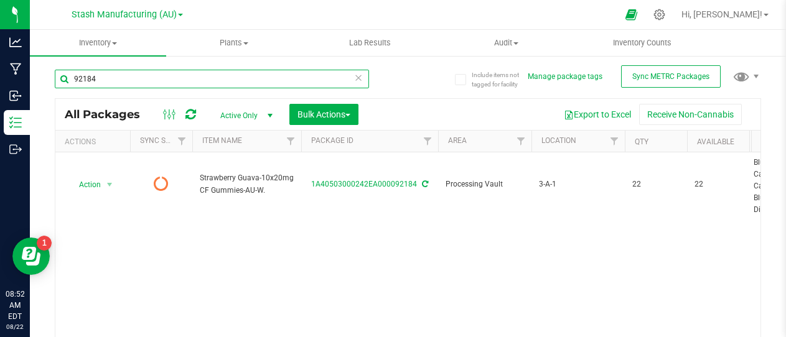
click at [98, 80] on input "92184" at bounding box center [212, 79] width 314 height 19
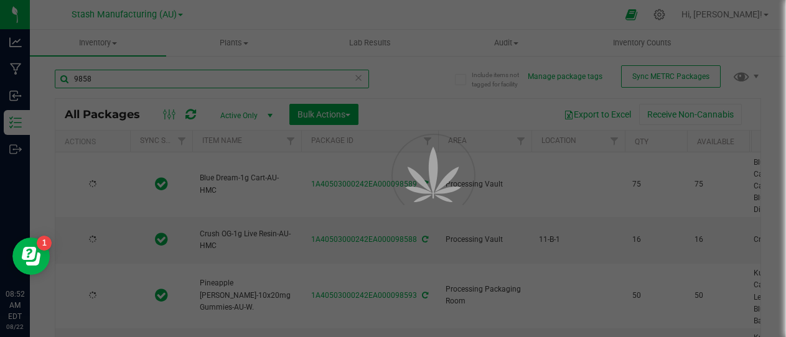
type input "98589"
type input "2025-07-03"
type input "2027-07-01"
type input "2025-07-18"
type input "2027-07-18"
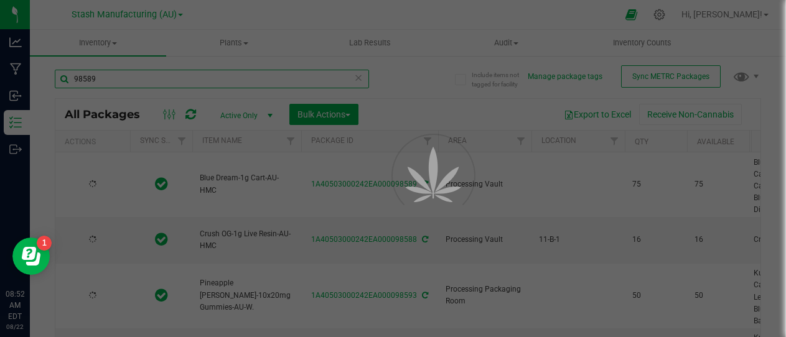
type input "2025-08-12"
type input "2026-08-12"
type input "2025-08-12"
type input "2026-08-12"
type input "2025-08-12"
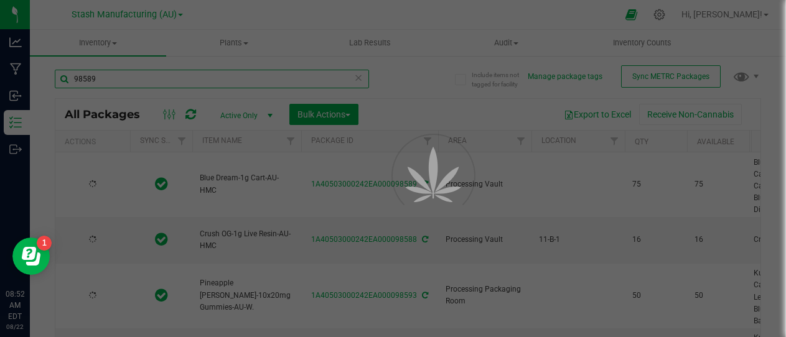
type input "2026-08-12"
type input "2025-08-12"
type input "2026-08-12"
type input "2025-08-12"
type input "2026-08-12"
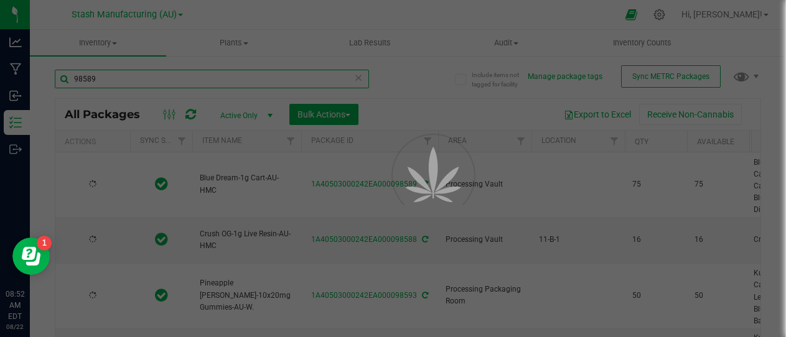
type input "2025-08-12"
type input "2026-08-12"
type input "2025-08-12"
type input "2026-08-12"
type input "[DATE]"
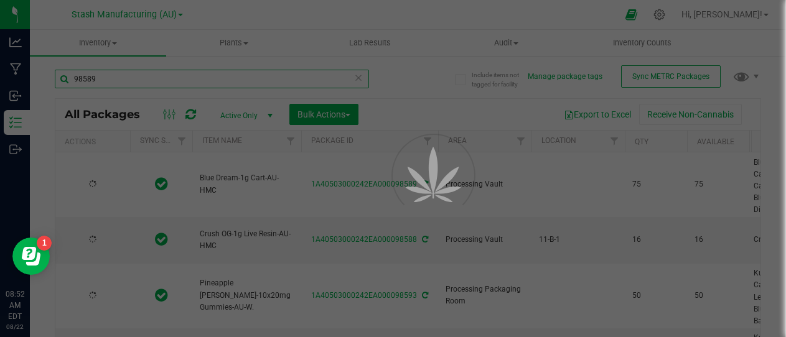
type input "[DATE]"
type input "2025-06-13"
type input "2027-06-12"
type input "2025-06-13"
type input "2027-06-12"
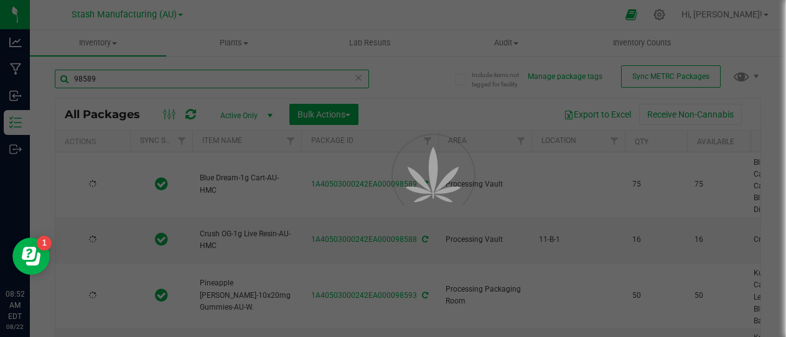
type input "2025-06-13"
type input "2027-06-12"
type input "2025-06-13"
type input "2027-06-12"
type input "2025-06-13"
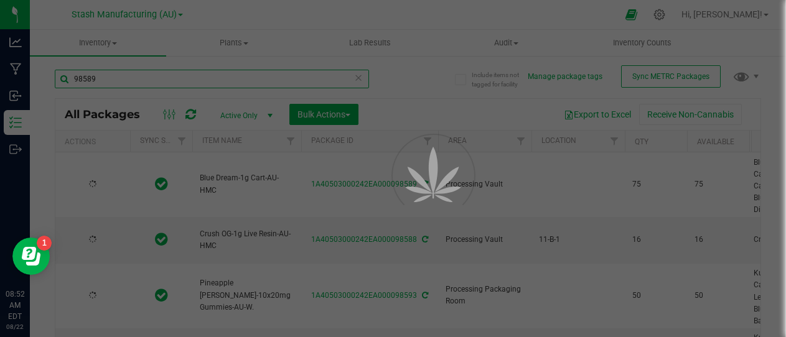
type input "2027-06-12"
type input "2025-06-13"
type input "2027-06-12"
type input "2025-06-13"
type input "2027-06-12"
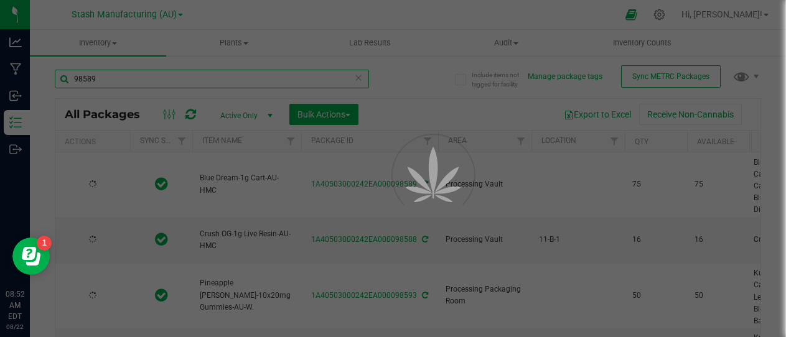
type input "2025-06-13"
type input "2027-06-12"
type input "2025-06-13"
type input "2027-06-12"
type input "2025-06-13"
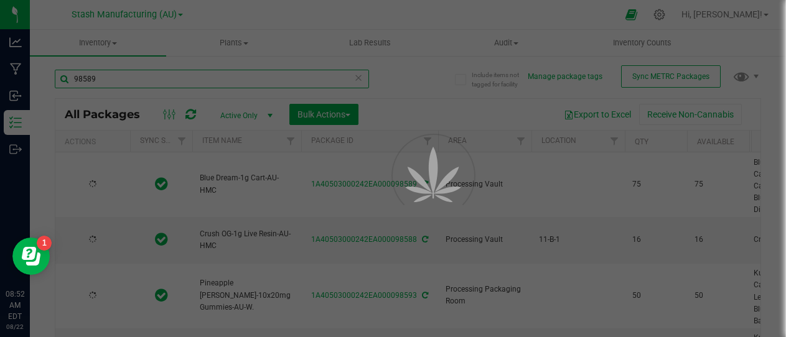
type input "2027-06-12"
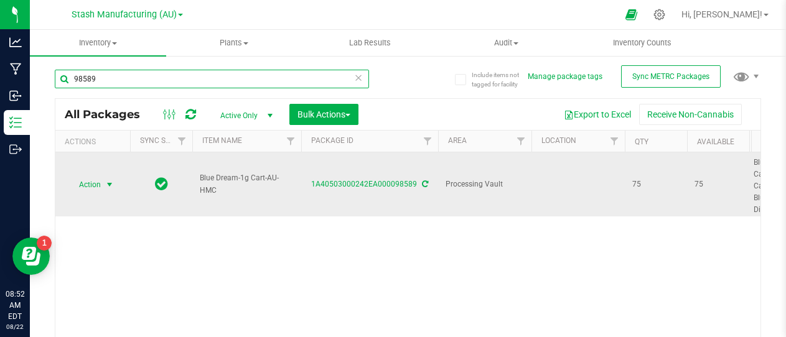
type input "98589"
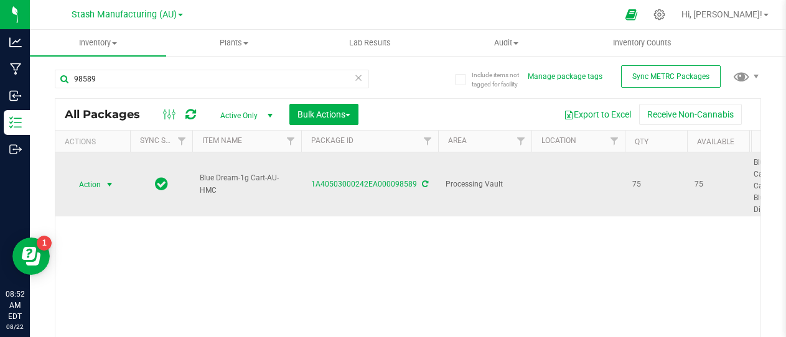
click at [109, 185] on span "select" at bounding box center [109, 185] width 10 height 10
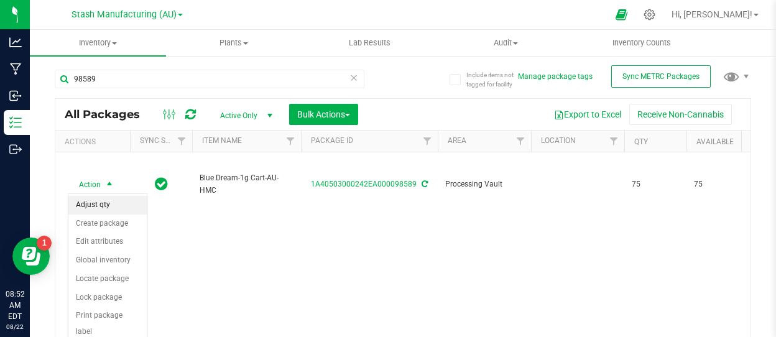
click at [104, 203] on li "Adjust qty" at bounding box center [107, 205] width 78 height 19
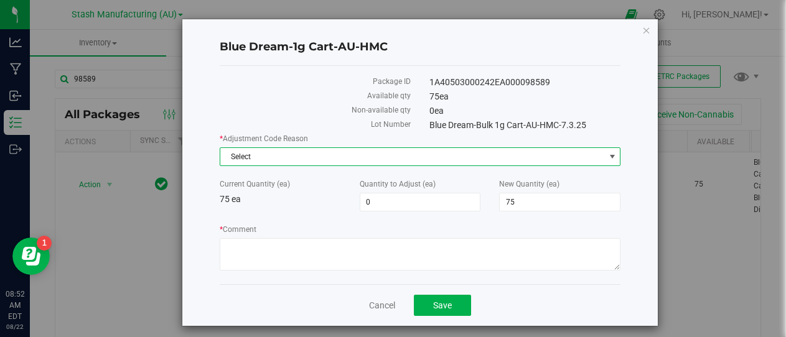
click at [336, 156] on span "Select" at bounding box center [412, 156] width 384 height 17
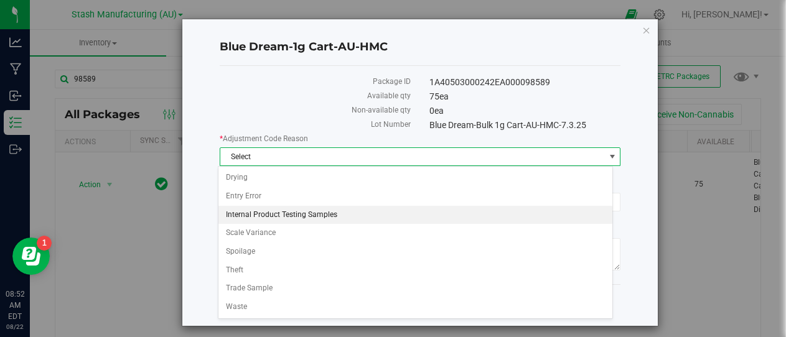
click at [283, 217] on li "Internal Product Testing Samples" at bounding box center [415, 215] width 394 height 19
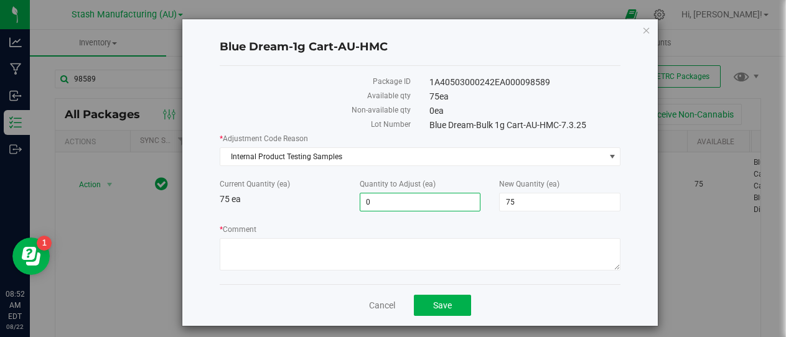
click at [378, 202] on span "0 0" at bounding box center [419, 202] width 121 height 19
type input "-75"
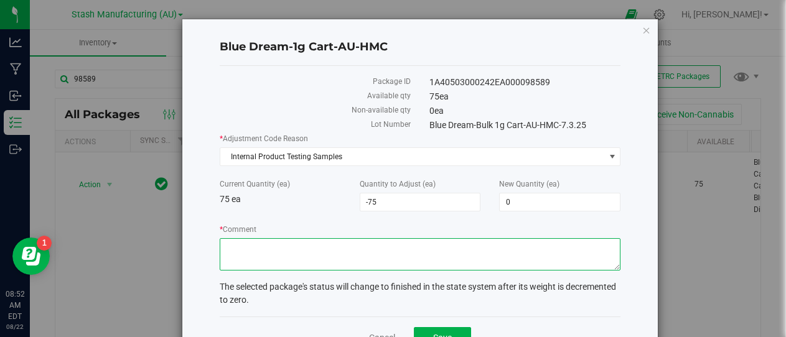
click at [265, 250] on textarea "* Comment" at bounding box center [420, 254] width 401 height 32
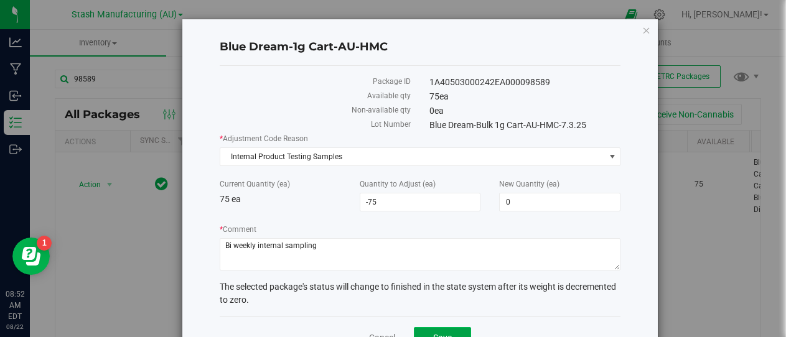
click at [424, 330] on button "Save" at bounding box center [442, 337] width 57 height 21
